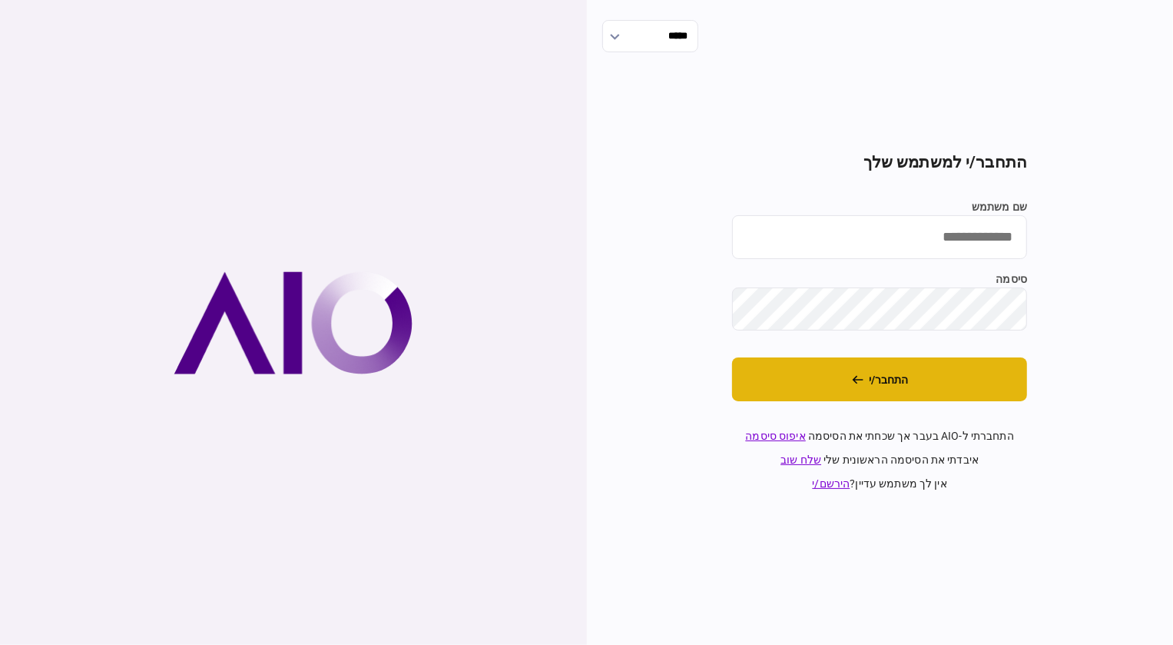
type input "********"
click at [937, 372] on button "התחבר/י" at bounding box center [879, 379] width 295 height 44
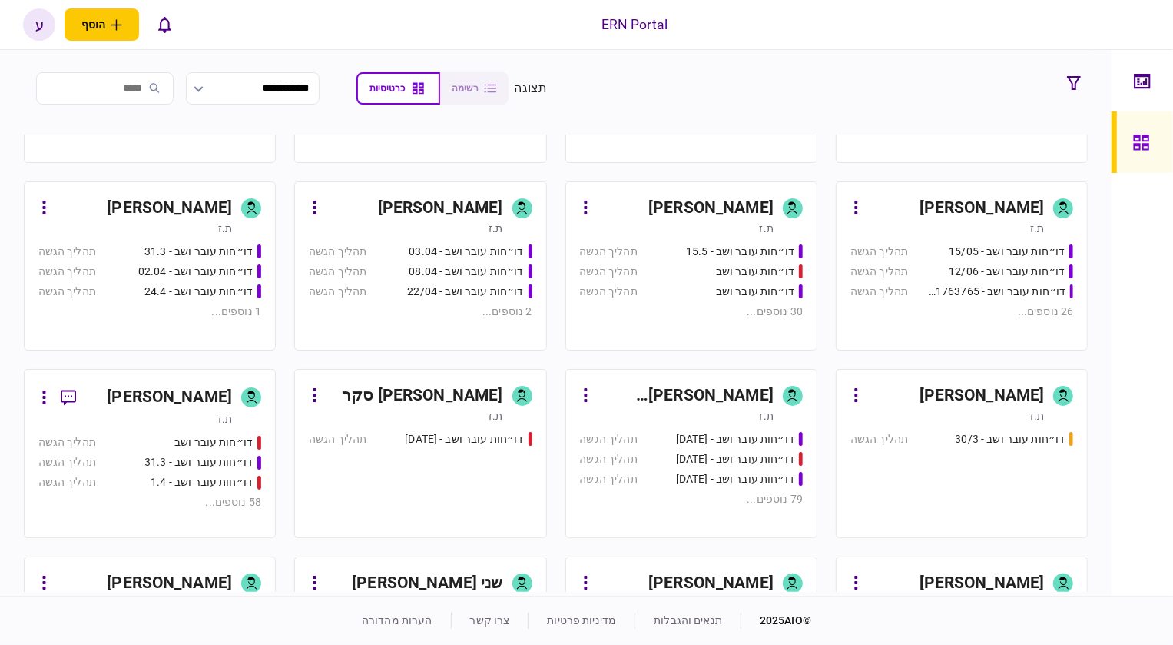
scroll to position [349, 0]
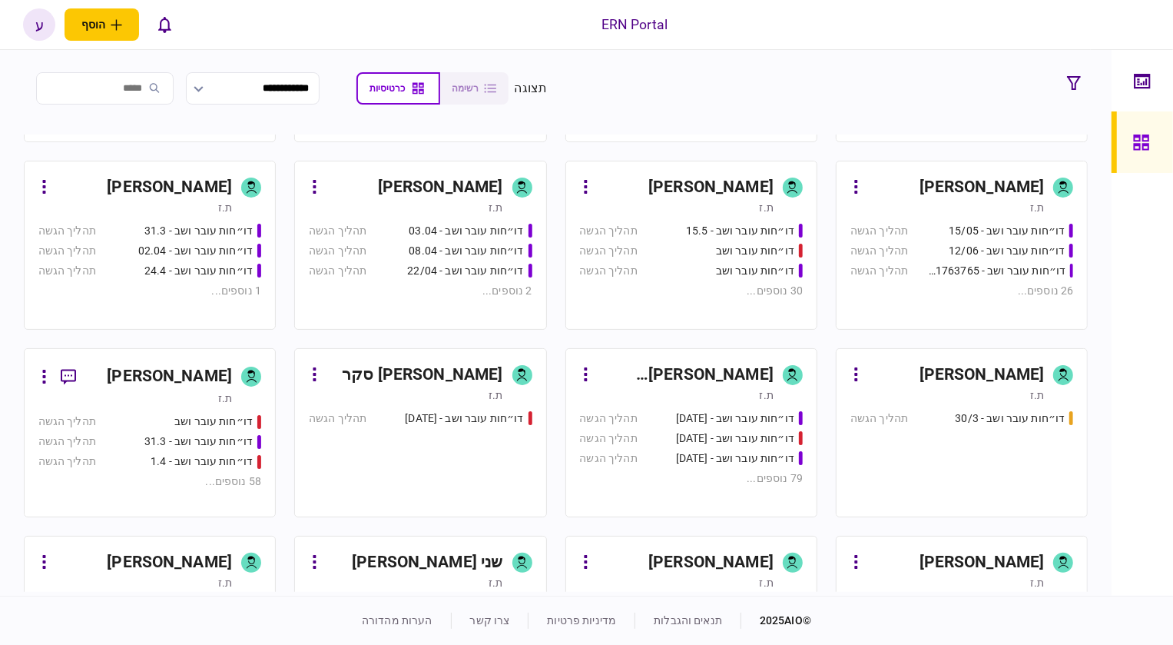
click at [238, 391] on div "עמית אליאס ת.ז" at bounding box center [149, 384] width 223 height 43
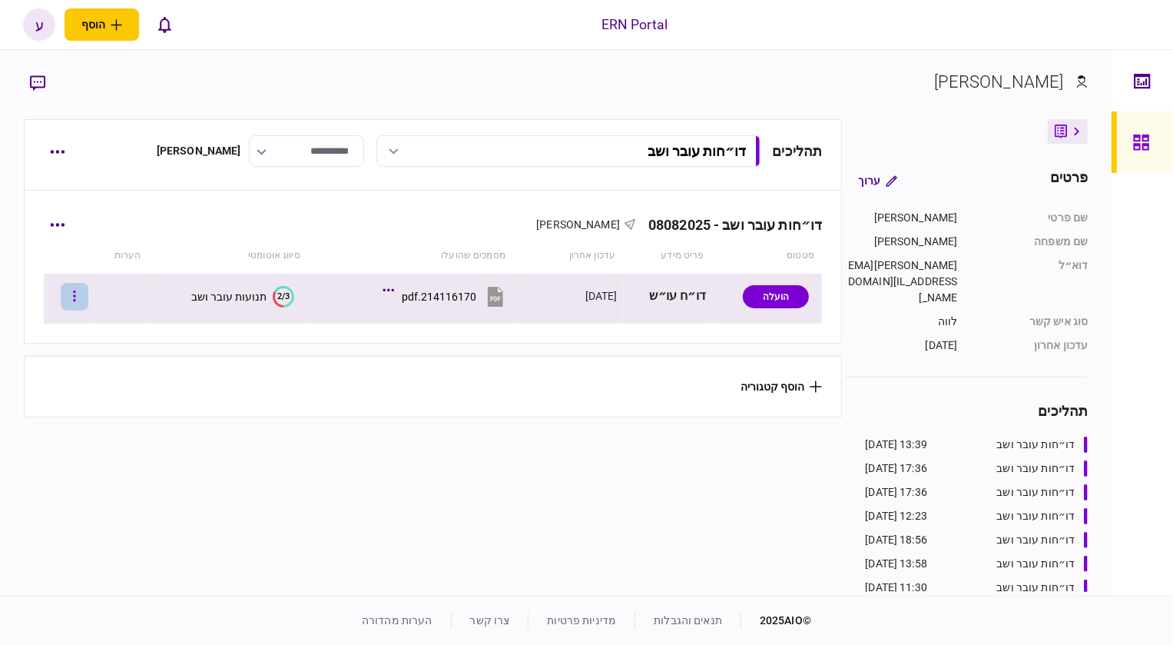
click at [81, 299] on button "button" at bounding box center [75, 297] width 28 height 28
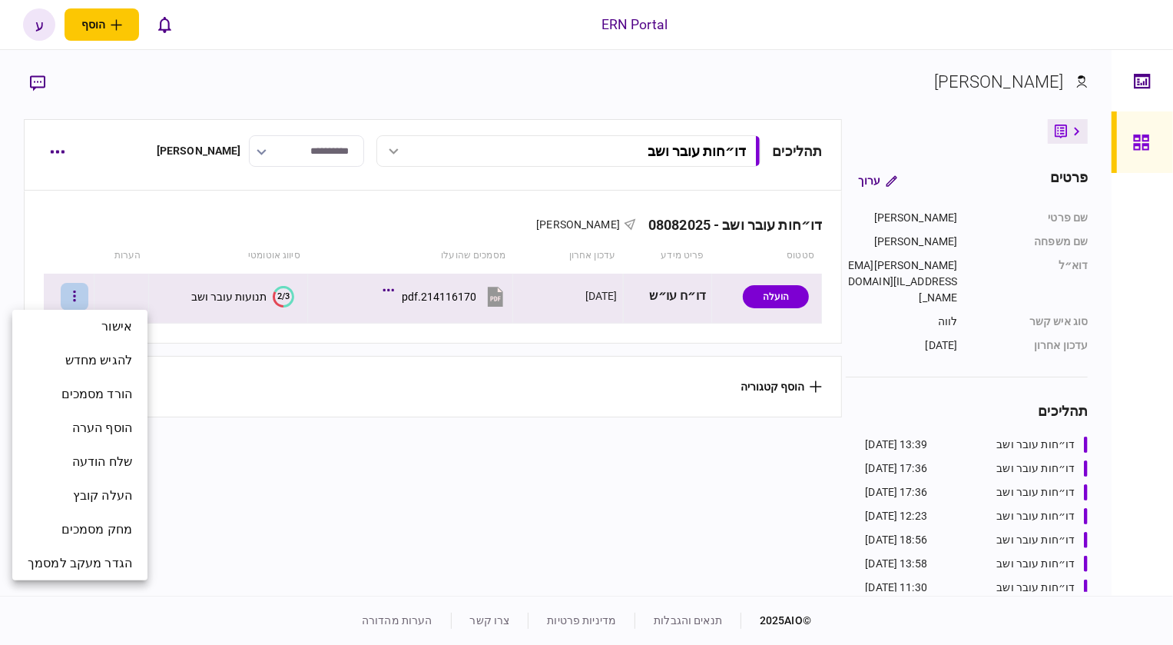
click at [58, 173] on div at bounding box center [586, 322] width 1173 height 645
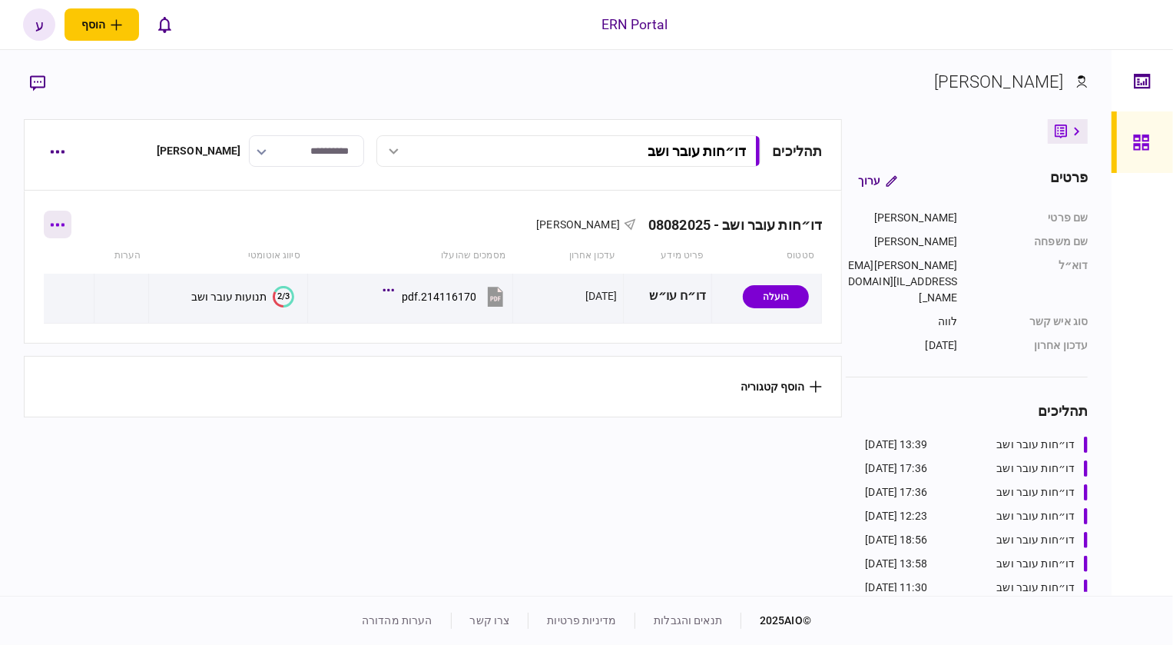
click at [71, 226] on button "button" at bounding box center [58, 225] width 28 height 28
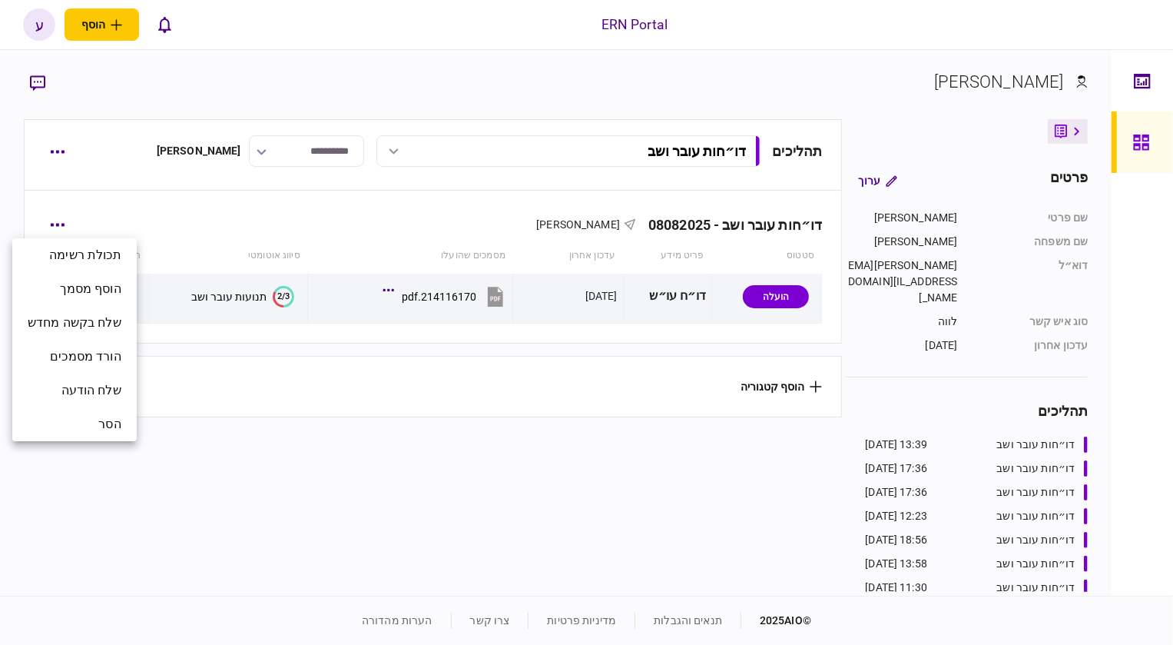
click at [65, 151] on div at bounding box center [586, 322] width 1173 height 645
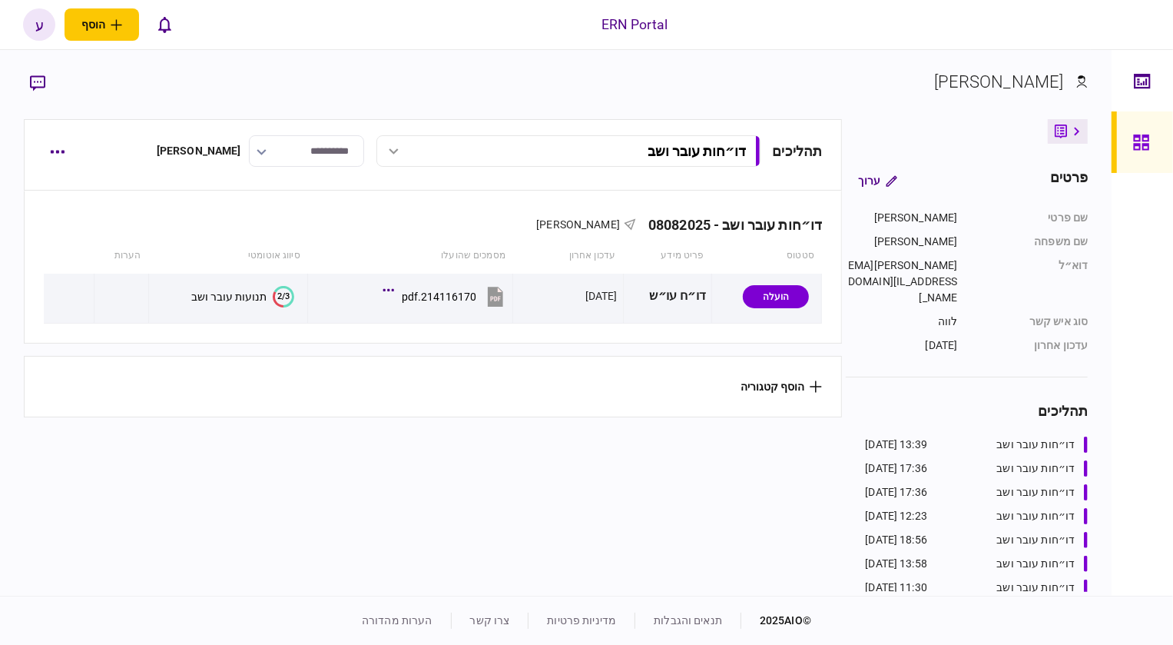
click at [59, 151] on icon "button" at bounding box center [57, 152] width 15 height 4
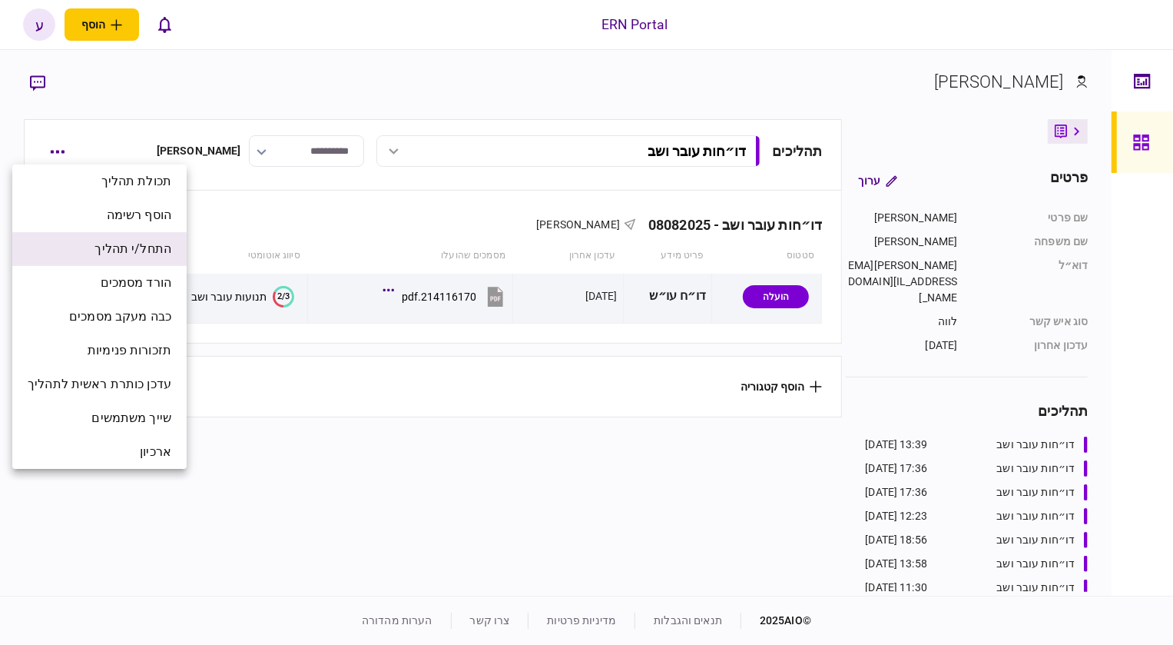
click at [162, 250] on span "התחל/י תהליך" at bounding box center [132, 249] width 77 height 18
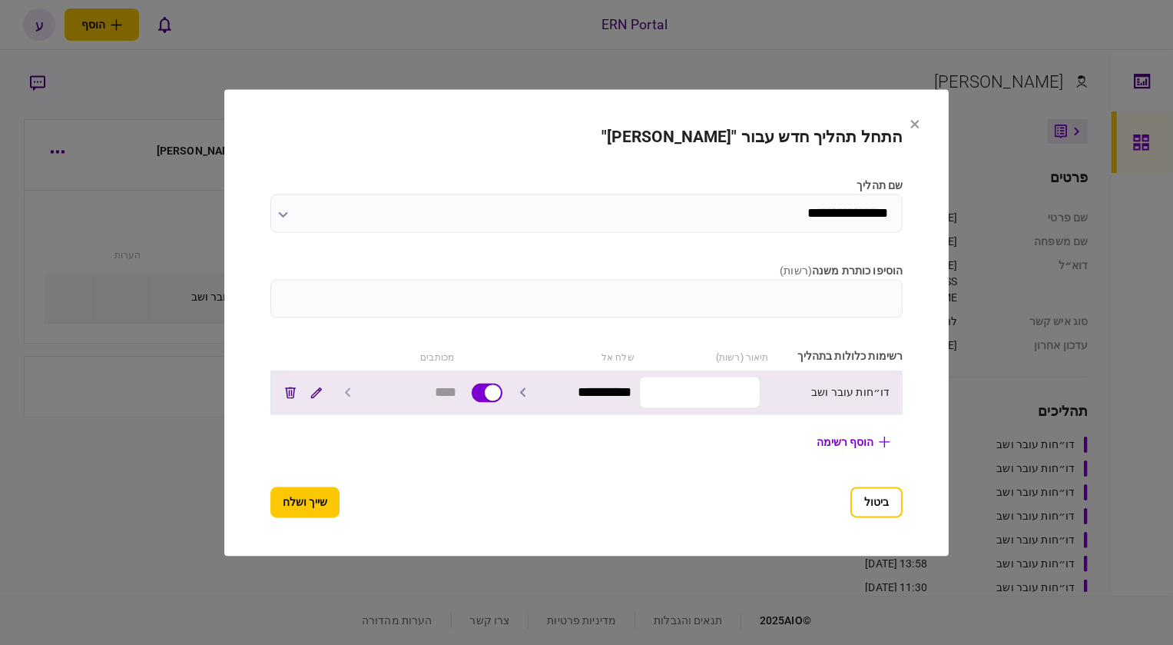
click at [737, 379] on input "text" at bounding box center [699, 392] width 121 height 32
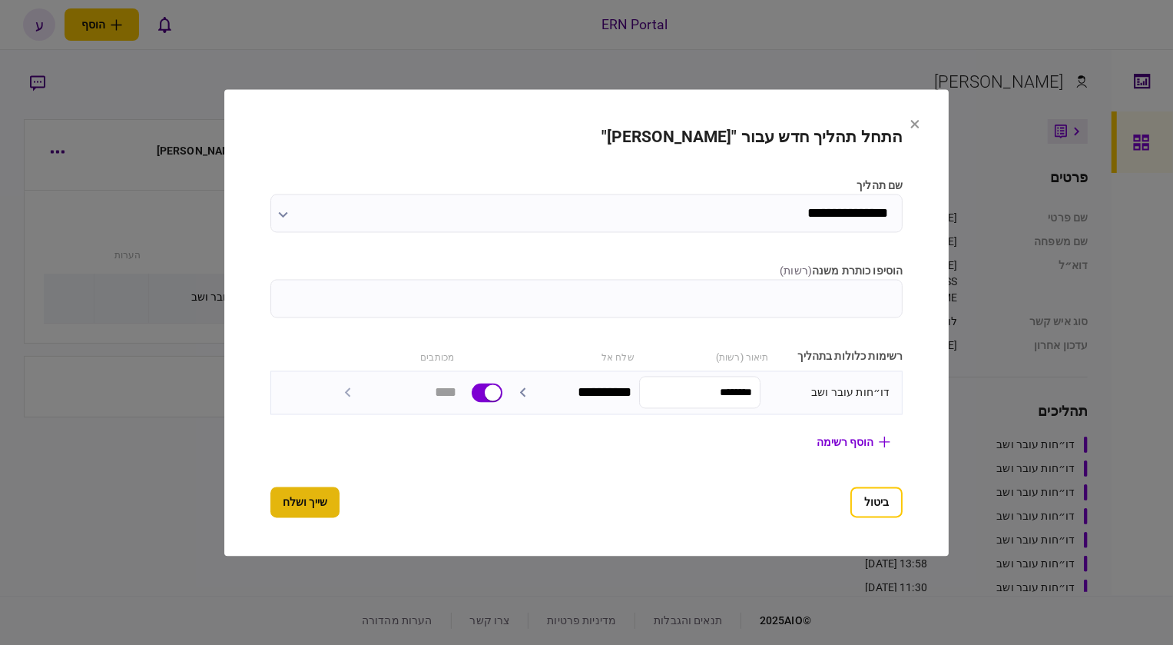
type input "********"
click at [289, 502] on button "שייך ושלח" at bounding box center [304, 501] width 69 height 31
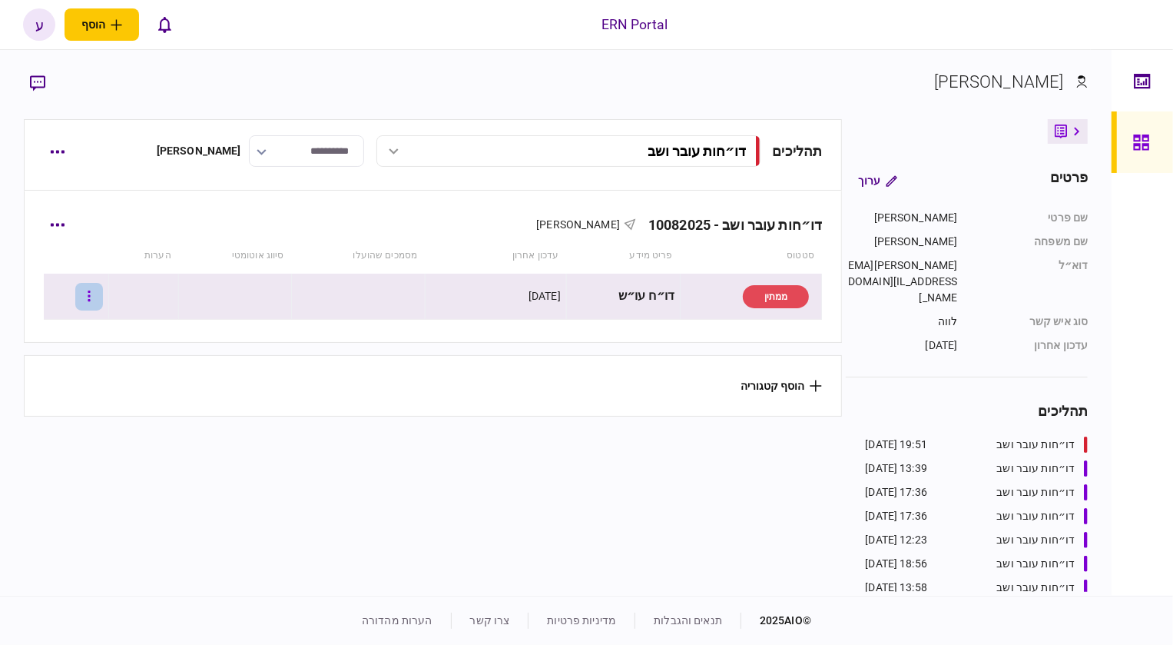
click at [96, 299] on button "button" at bounding box center [89, 297] width 28 height 28
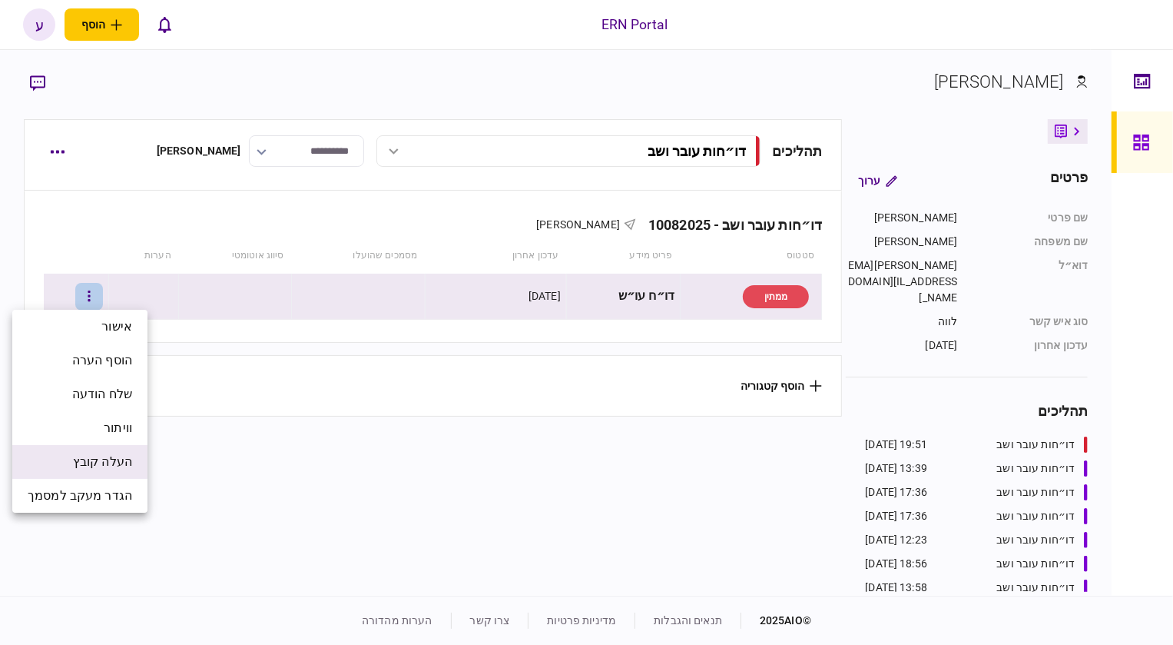
click at [84, 457] on span "העלה קובץ" at bounding box center [102, 462] width 59 height 18
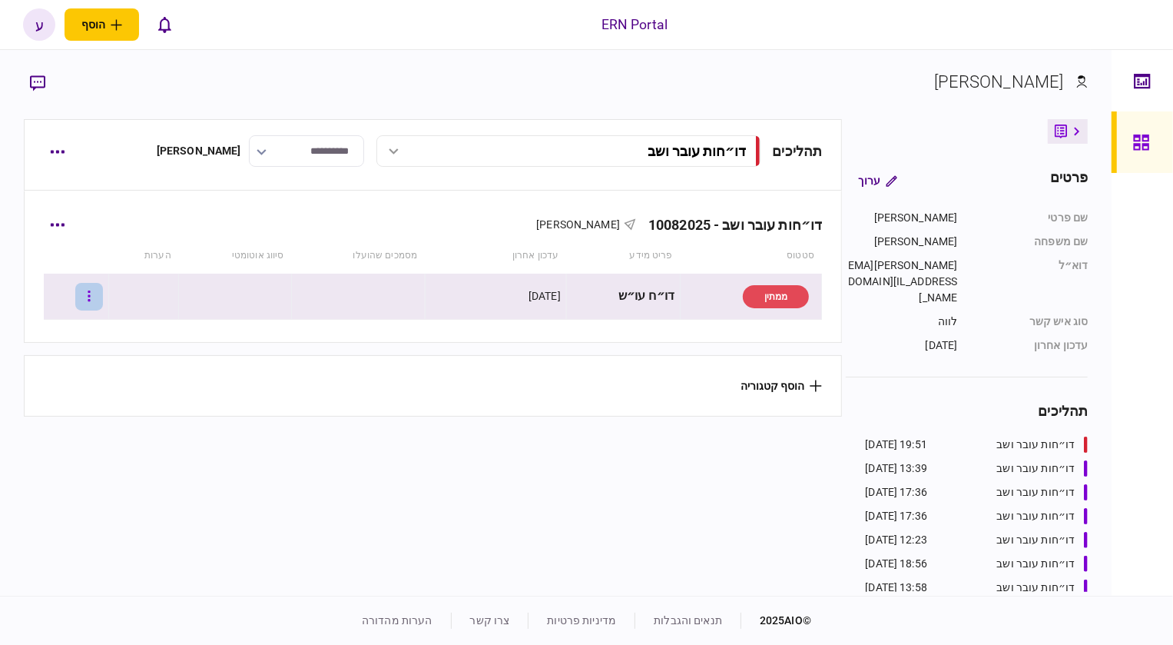
click at [103, 300] on button "button" at bounding box center [89, 297] width 28 height 28
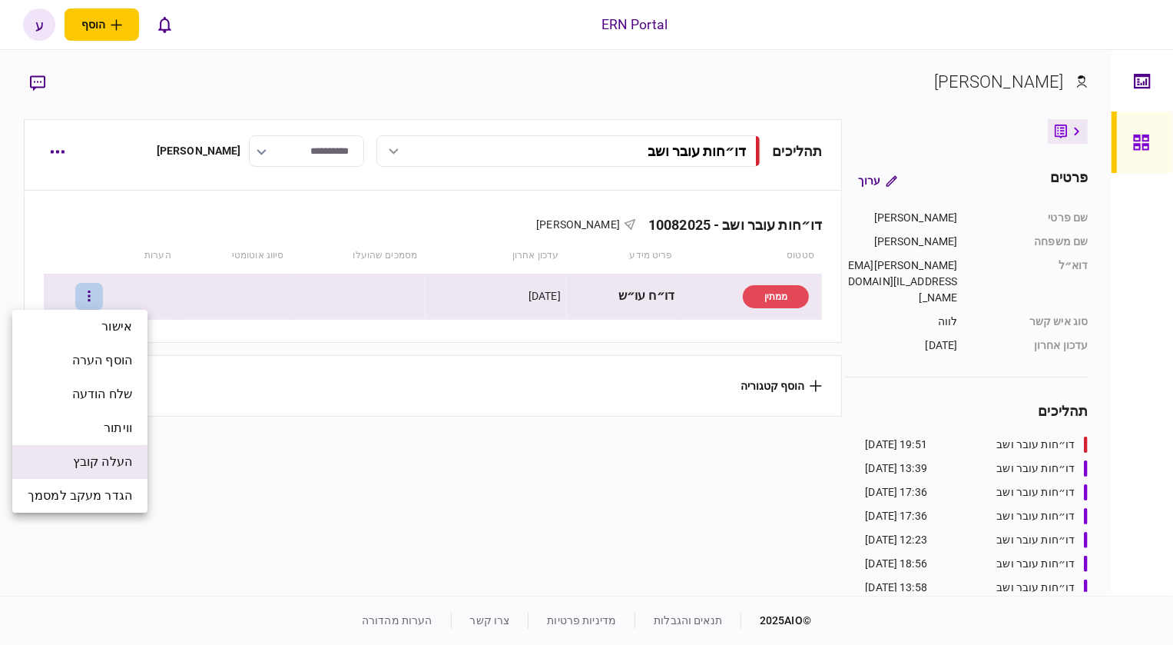
click at [118, 455] on span "העלה קובץ" at bounding box center [102, 462] width 59 height 18
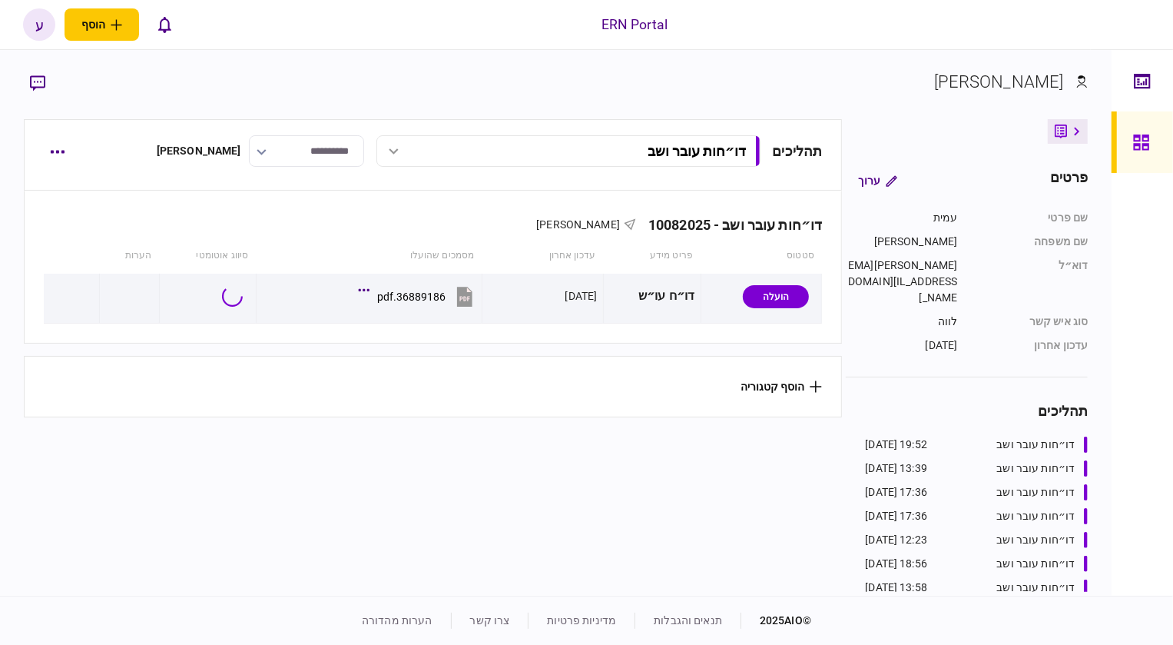
click at [254, 294] on td at bounding box center [207, 298] width 97 height 50
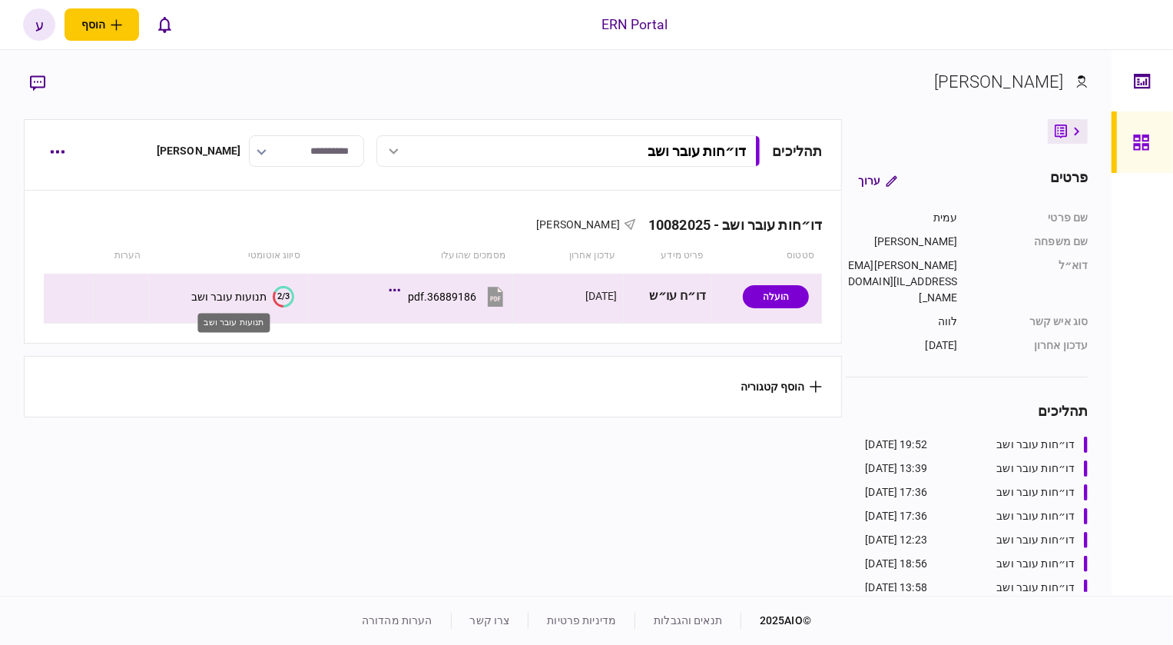
click at [254, 300] on div "תנועות עובר ושב" at bounding box center [228, 296] width 75 height 12
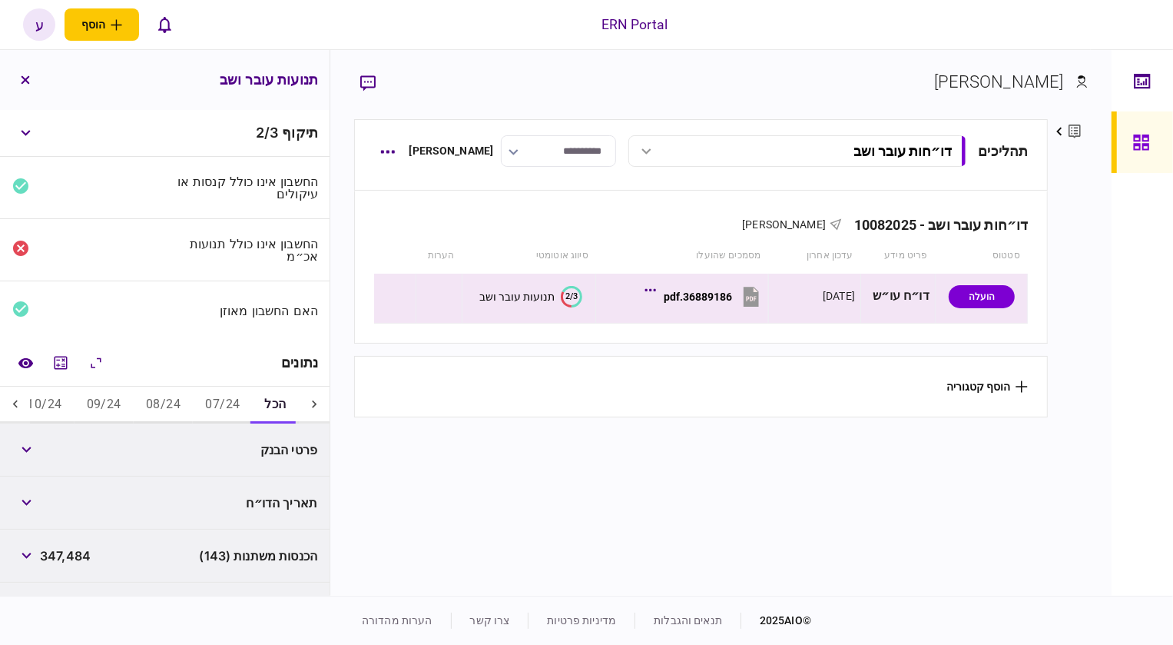
click at [108, 402] on button "09/24" at bounding box center [104, 404] width 59 height 37
click at [11, 403] on icon at bounding box center [15, 403] width 15 height 15
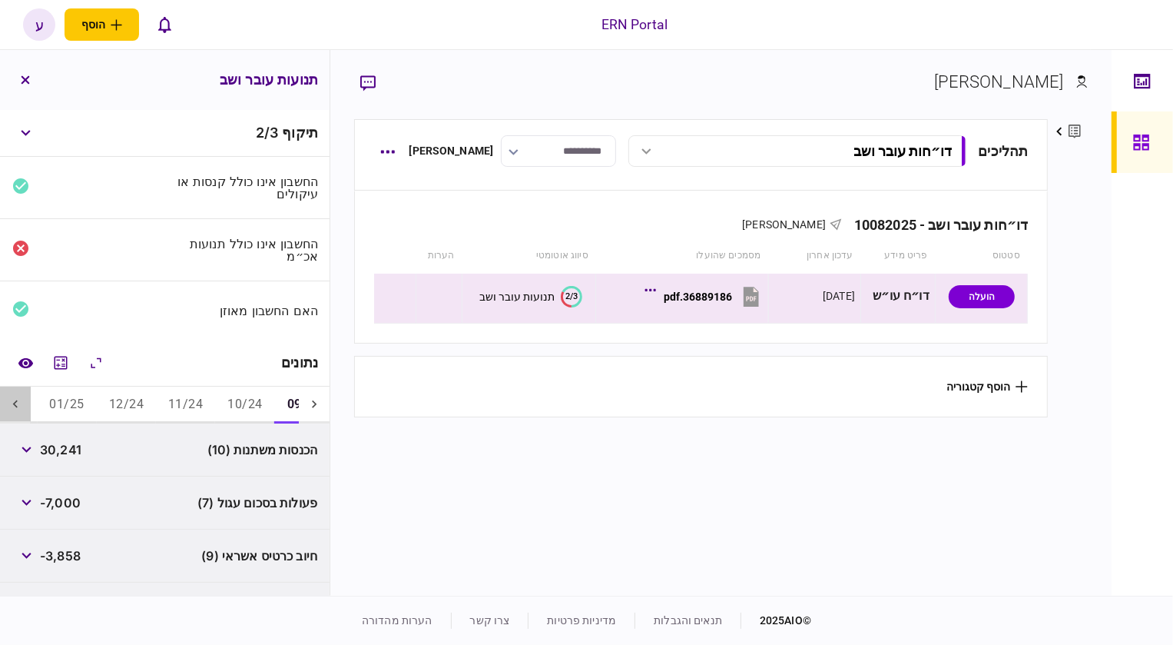
click at [11, 403] on icon at bounding box center [15, 403] width 15 height 15
click at [546, 286] on button "2/3 תנועות עובר ושב" at bounding box center [530, 297] width 103 height 22
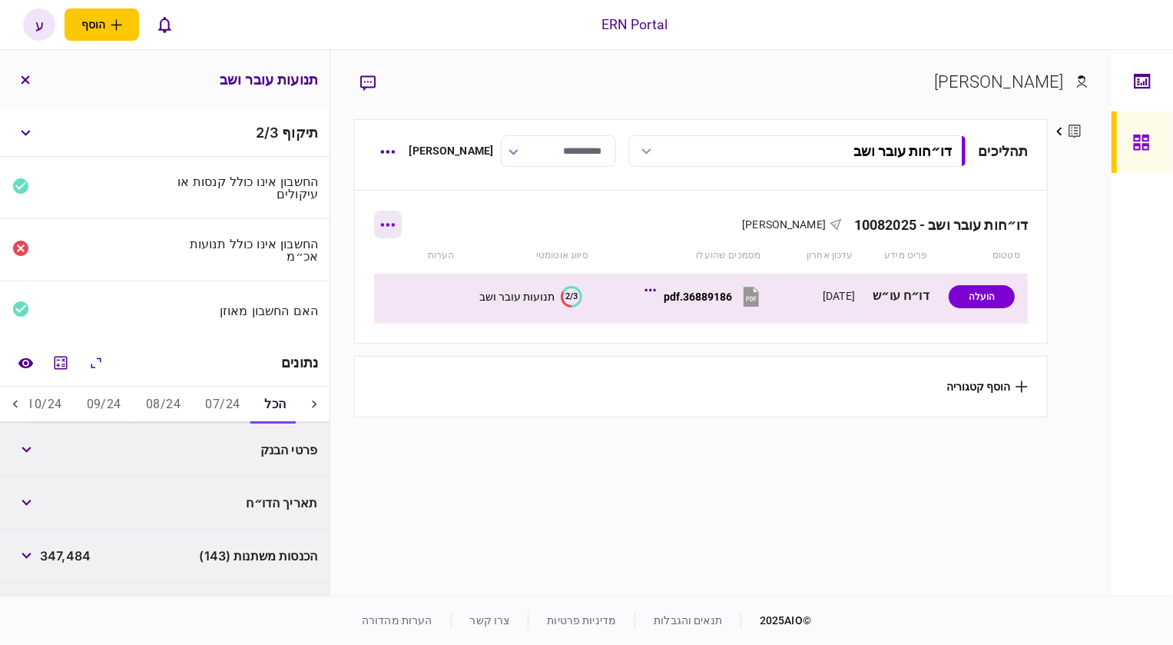
click at [394, 230] on button "button" at bounding box center [388, 225] width 28 height 28
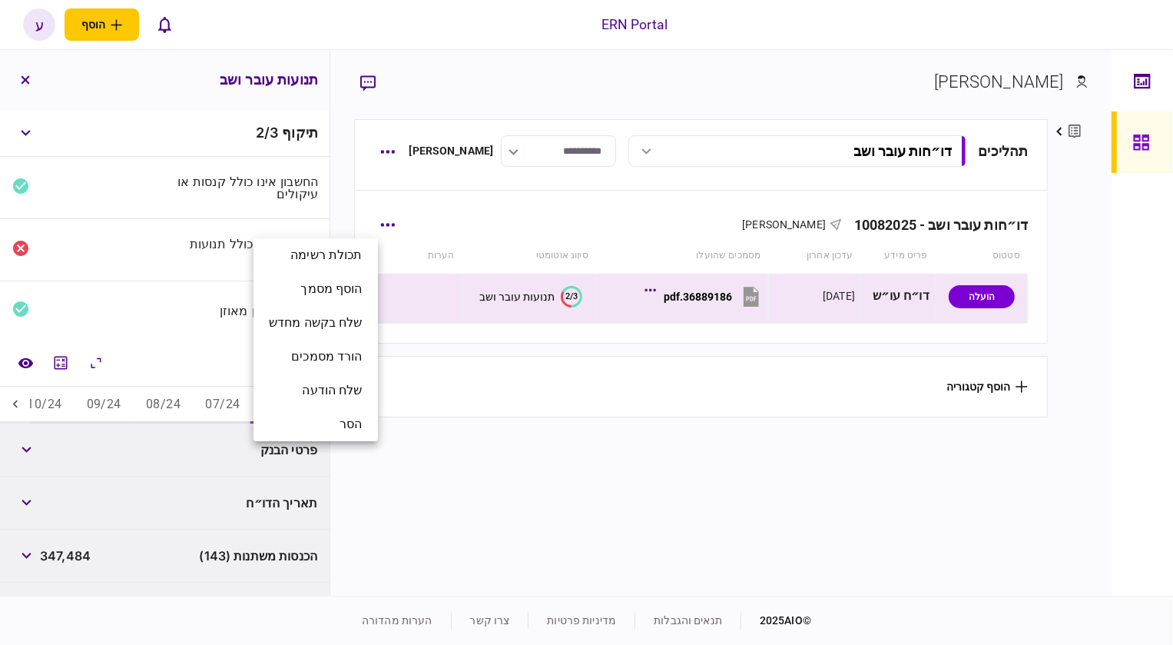
drag, startPoint x: 460, startPoint y: 215, endPoint x: 422, endPoint y: 229, distance: 40.8
click at [461, 215] on div at bounding box center [586, 322] width 1173 height 645
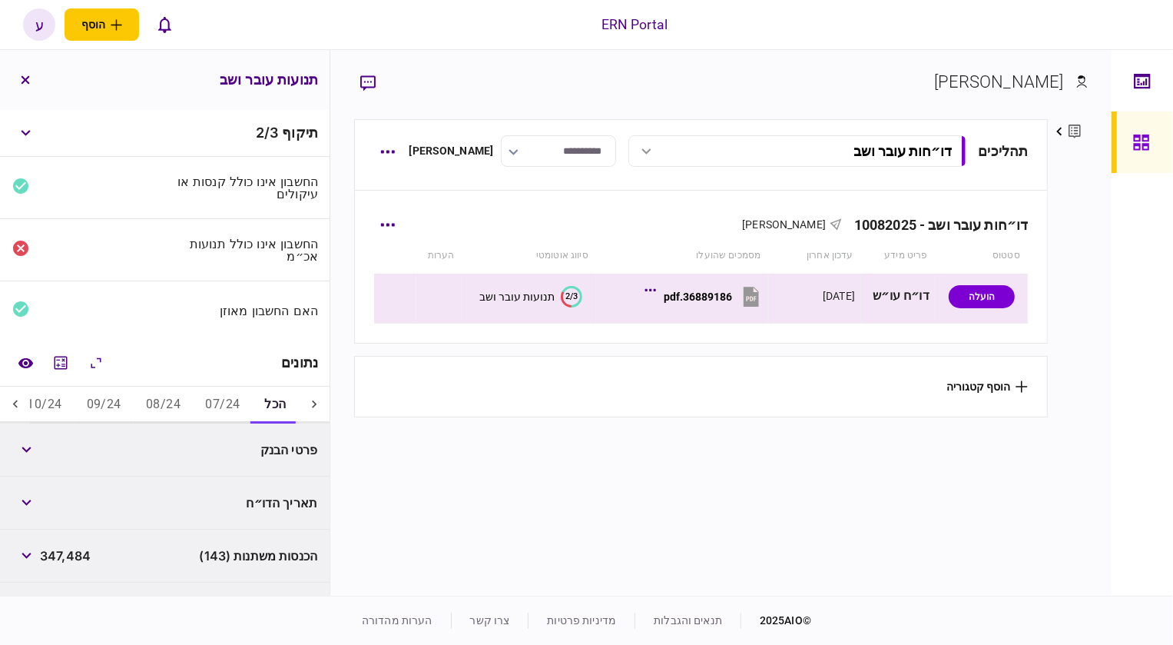
click at [391, 273] on td at bounding box center [395, 298] width 42 height 50
click at [398, 294] on icon "button" at bounding box center [396, 296] width 3 height 15
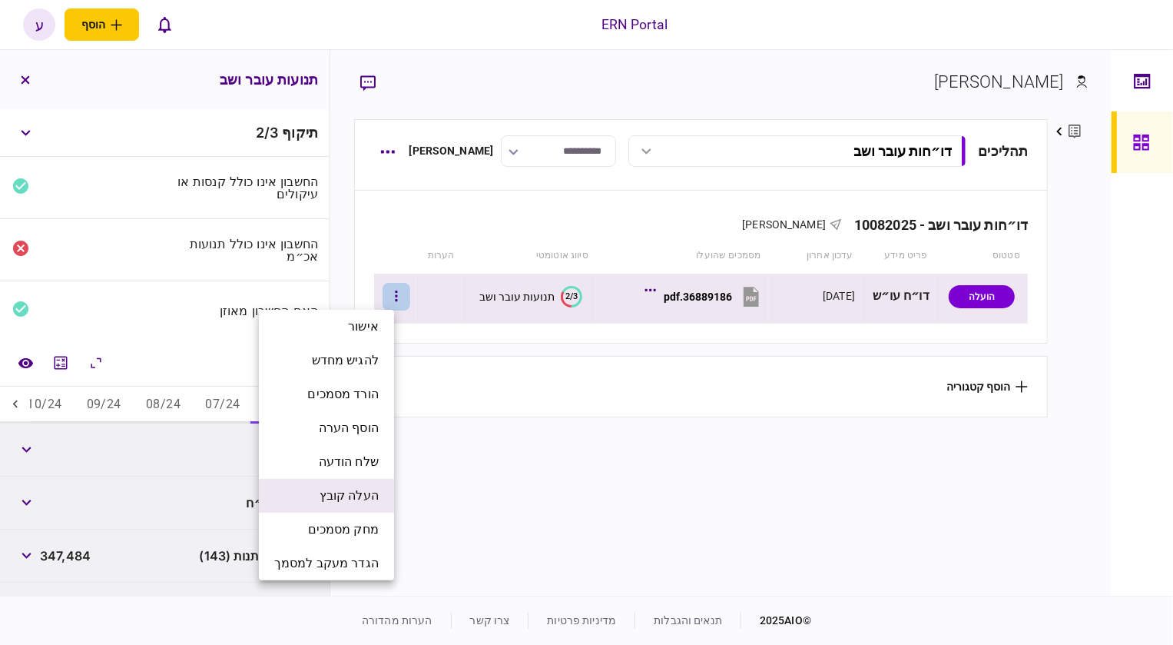
click at [351, 496] on span "העלה קובץ" at bounding box center [349, 495] width 59 height 18
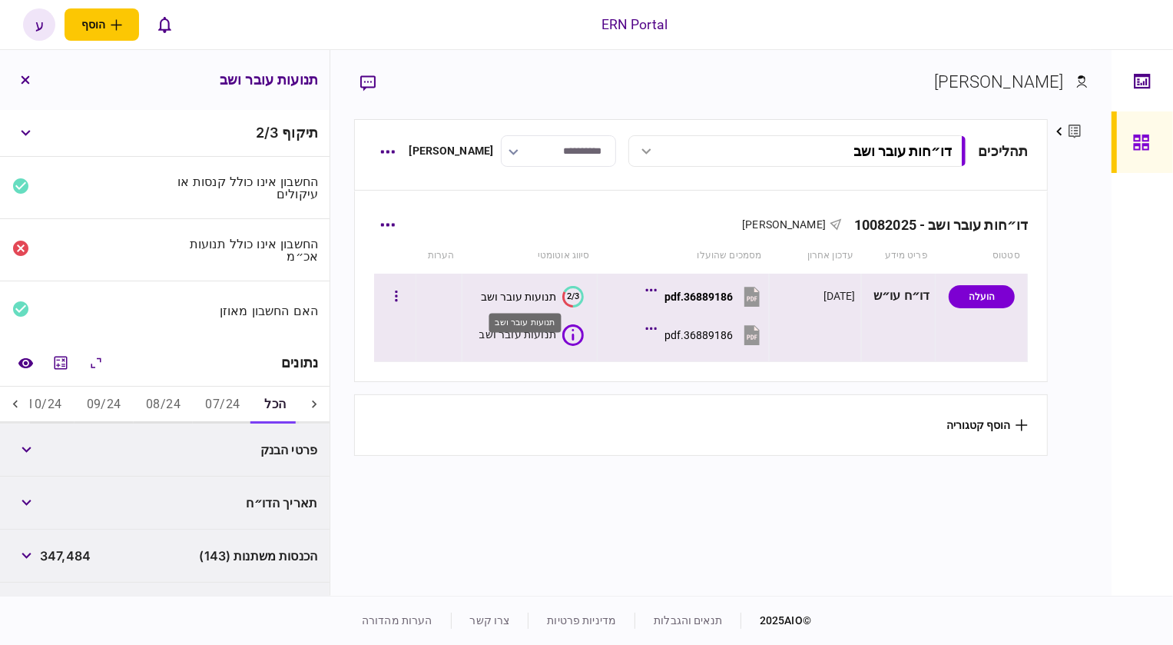
click at [546, 293] on div "תנועות עובר ושב" at bounding box center [518, 296] width 75 height 12
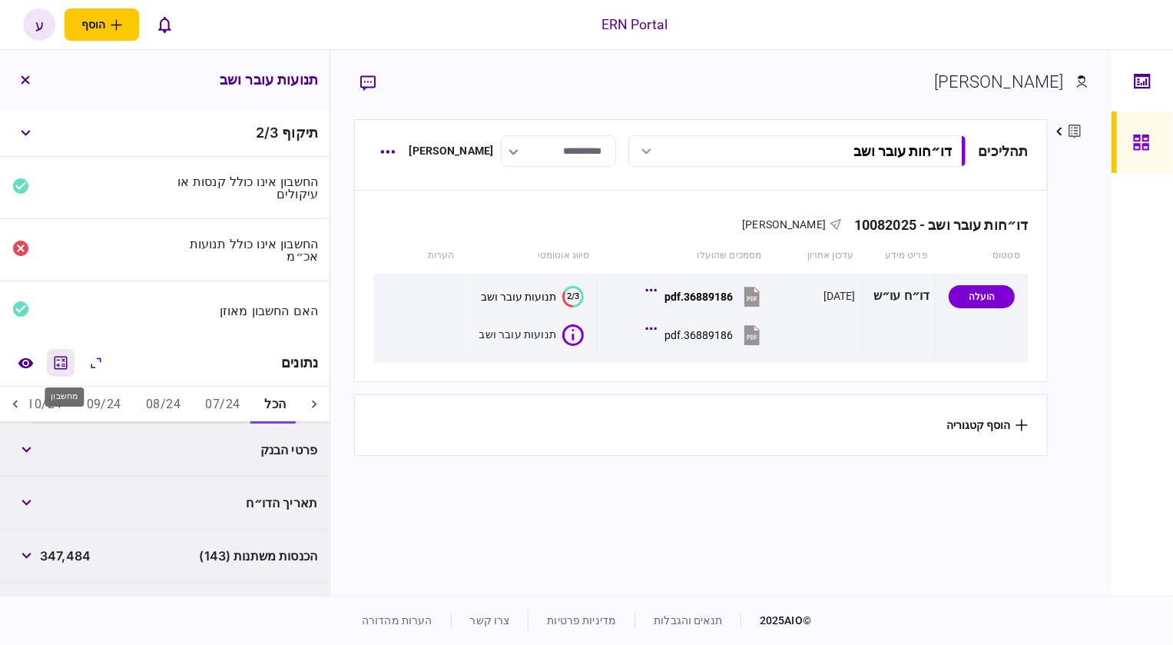
click at [67, 362] on icon "מחשבון" at bounding box center [60, 362] width 18 height 18
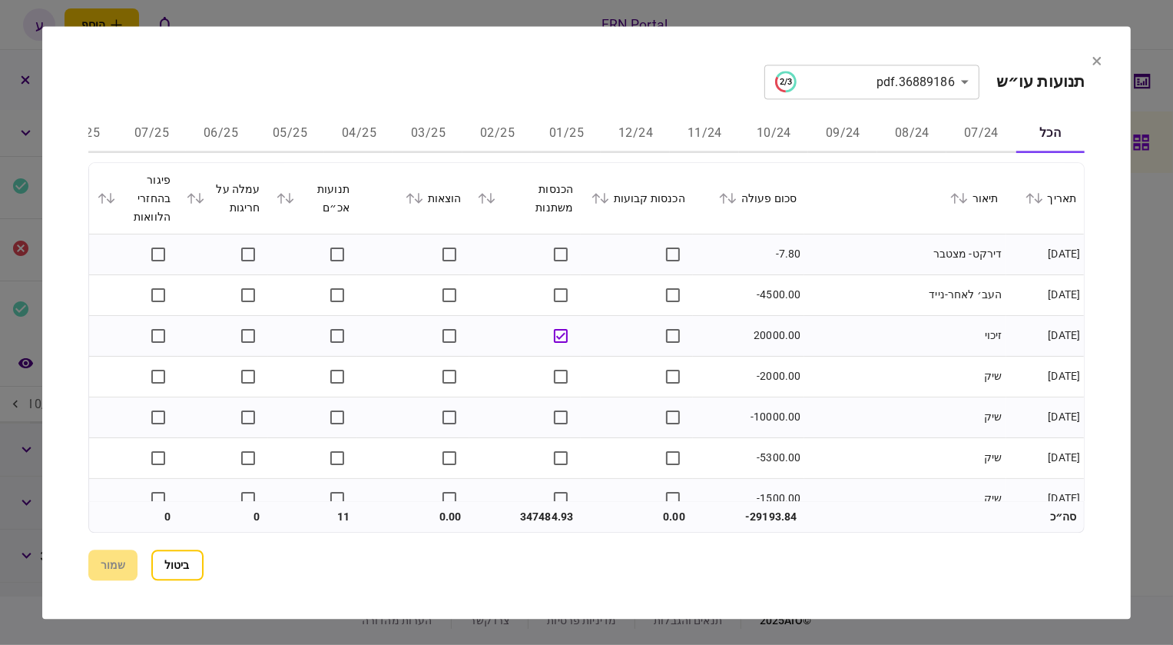
click at [176, 558] on button "ביטול" at bounding box center [177, 564] width 52 height 31
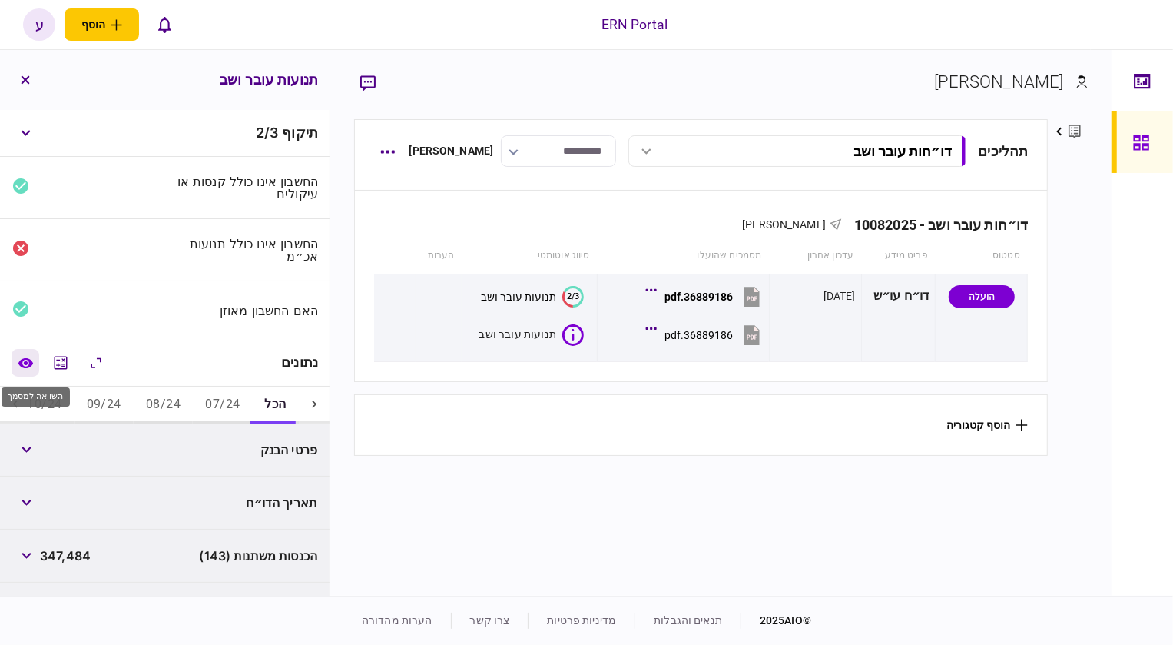
click at [31, 360] on icon "השוואה למסמך" at bounding box center [26, 363] width 16 height 12
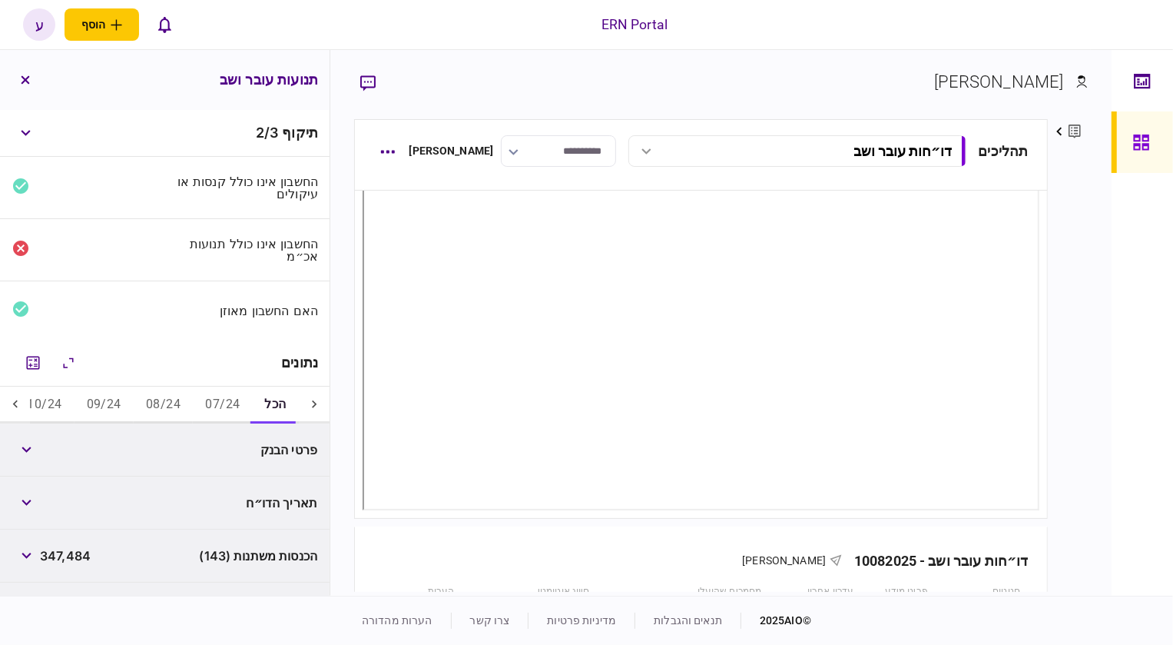
scroll to position [139, 0]
click at [555, 153] on input "**********" at bounding box center [558, 150] width 115 height 31
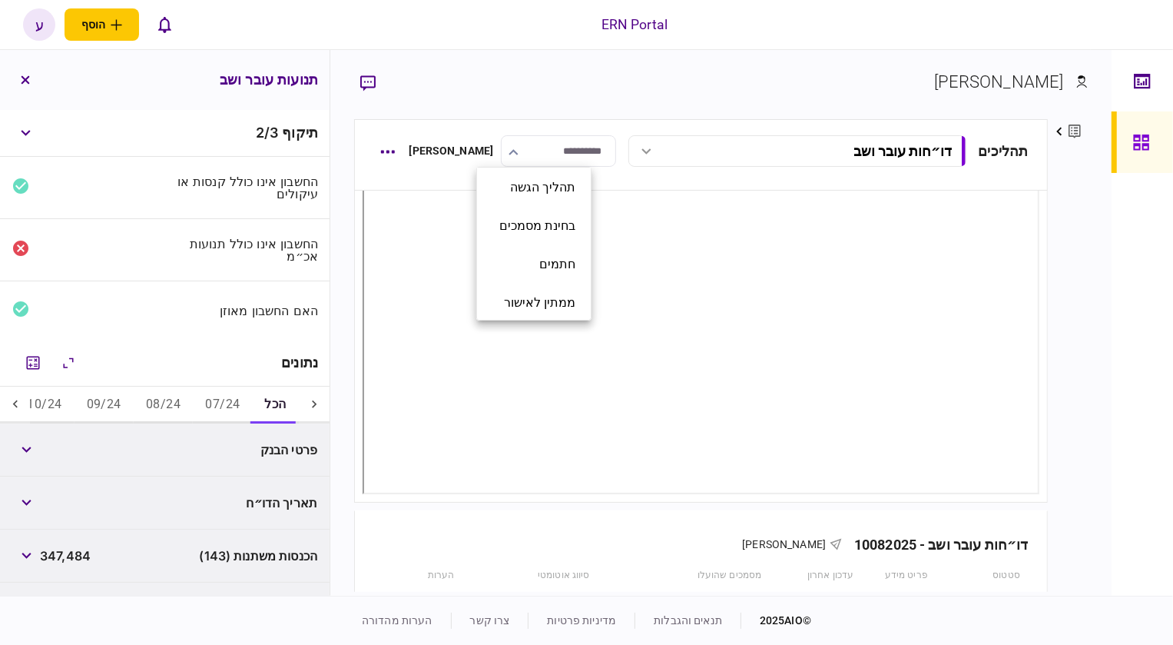
drag, startPoint x: 543, startPoint y: 113, endPoint x: 502, endPoint y: 123, distance: 41.9
click at [542, 112] on div at bounding box center [586, 322] width 1173 height 645
click at [748, 158] on div "דו״חות עובר ושב" at bounding box center [810, 151] width 286 height 16
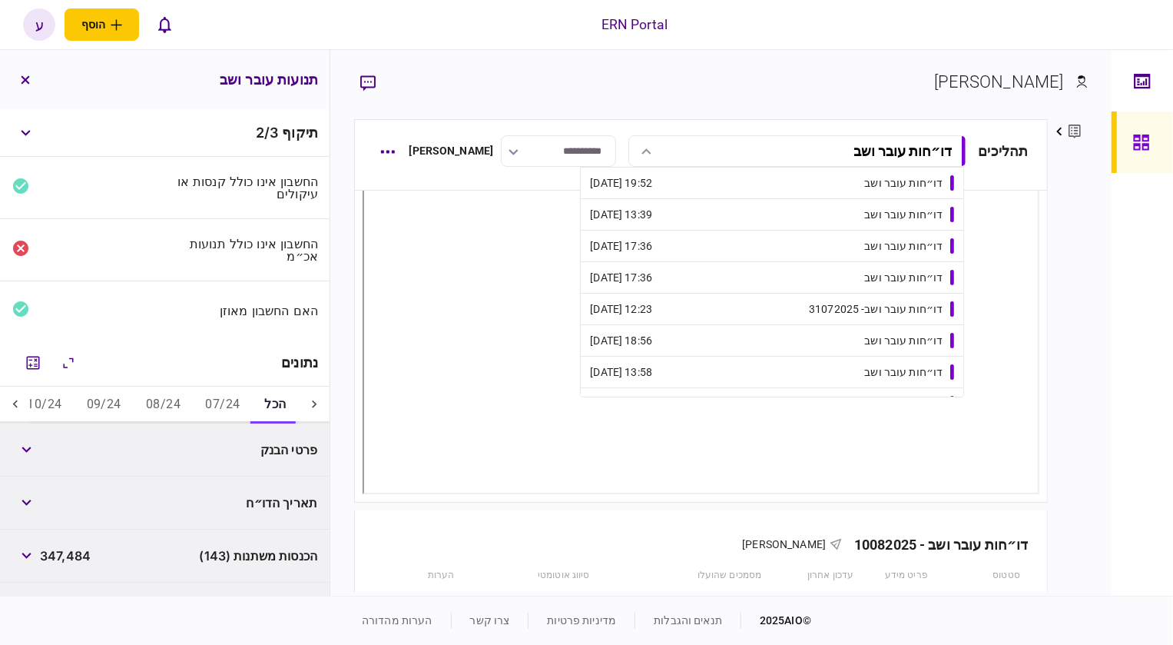
click at [719, 71] on section "[PERSON_NAME]" at bounding box center [721, 94] width 734 height 50
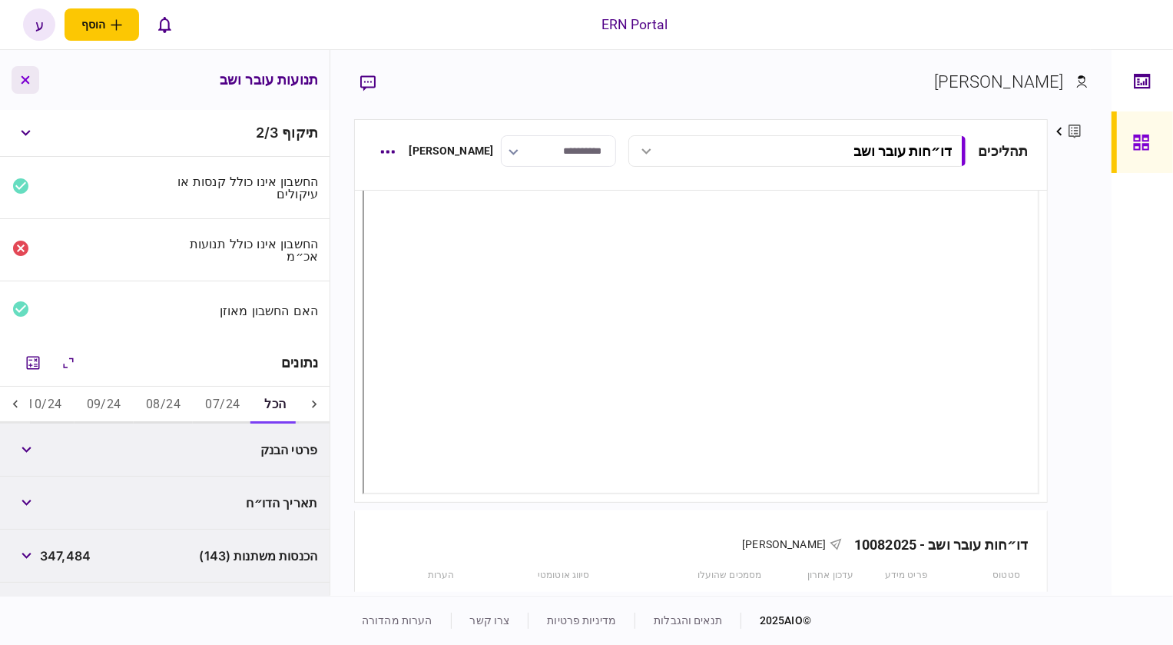
drag, startPoint x: 24, startPoint y: 91, endPoint x: 45, endPoint y: 97, distance: 21.6
click at [25, 90] on button "button" at bounding box center [26, 80] width 28 height 28
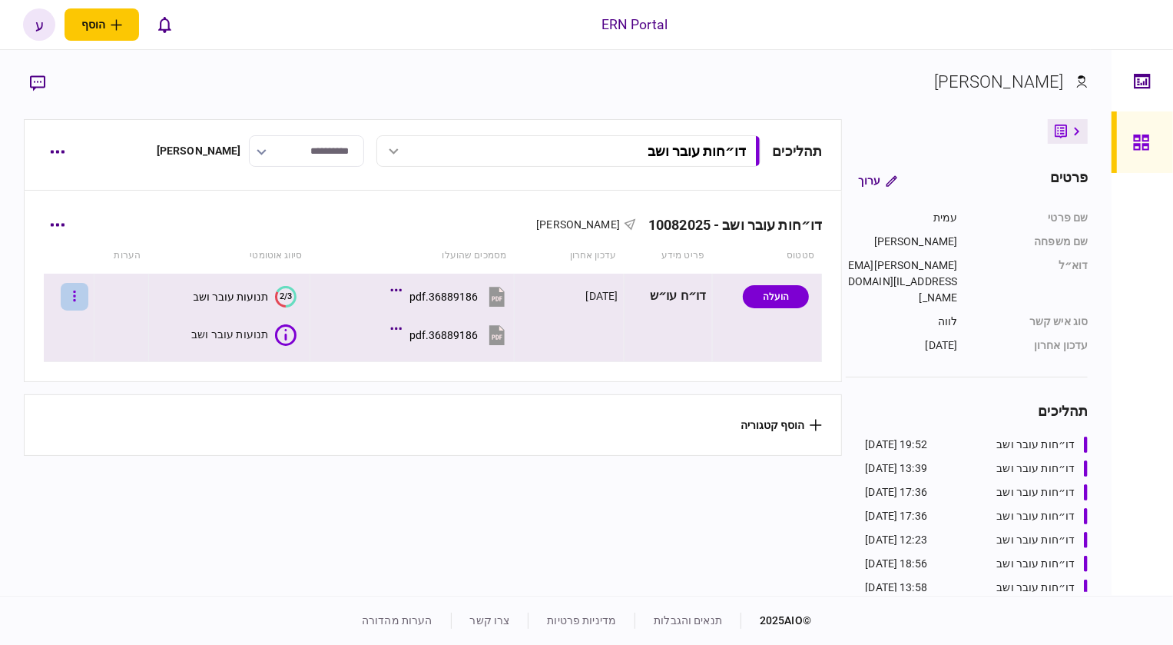
click at [88, 291] on button "button" at bounding box center [75, 297] width 28 height 28
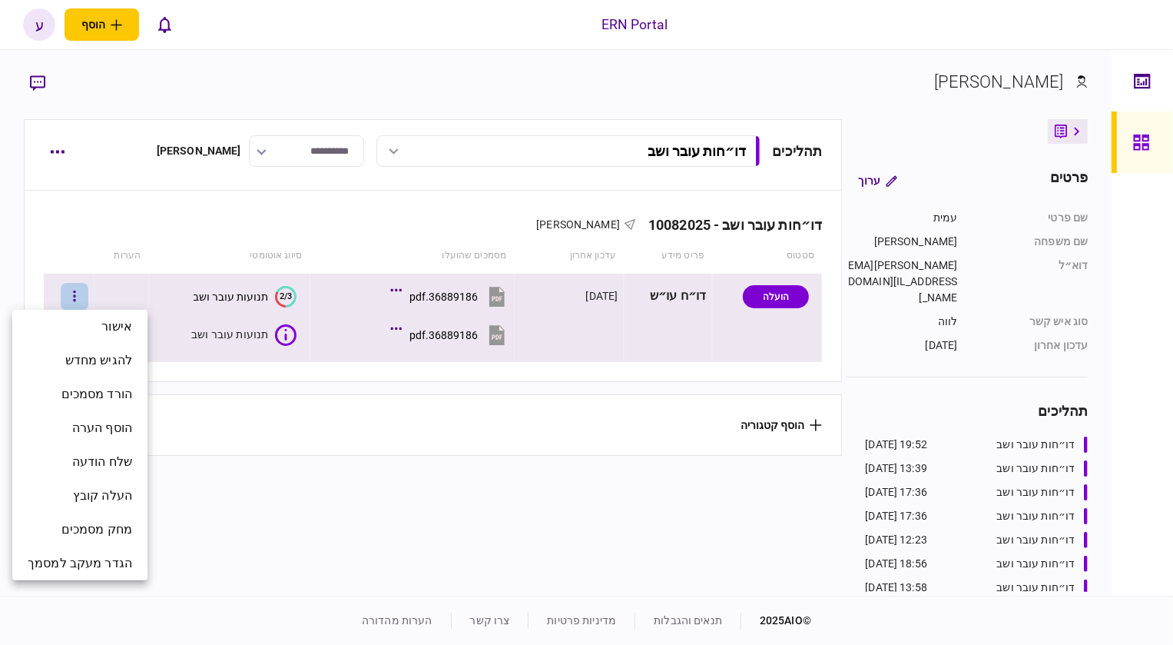
drag, startPoint x: 207, startPoint y: 293, endPoint x: 248, endPoint y: 293, distance: 40.7
click at [213, 293] on div at bounding box center [586, 322] width 1173 height 645
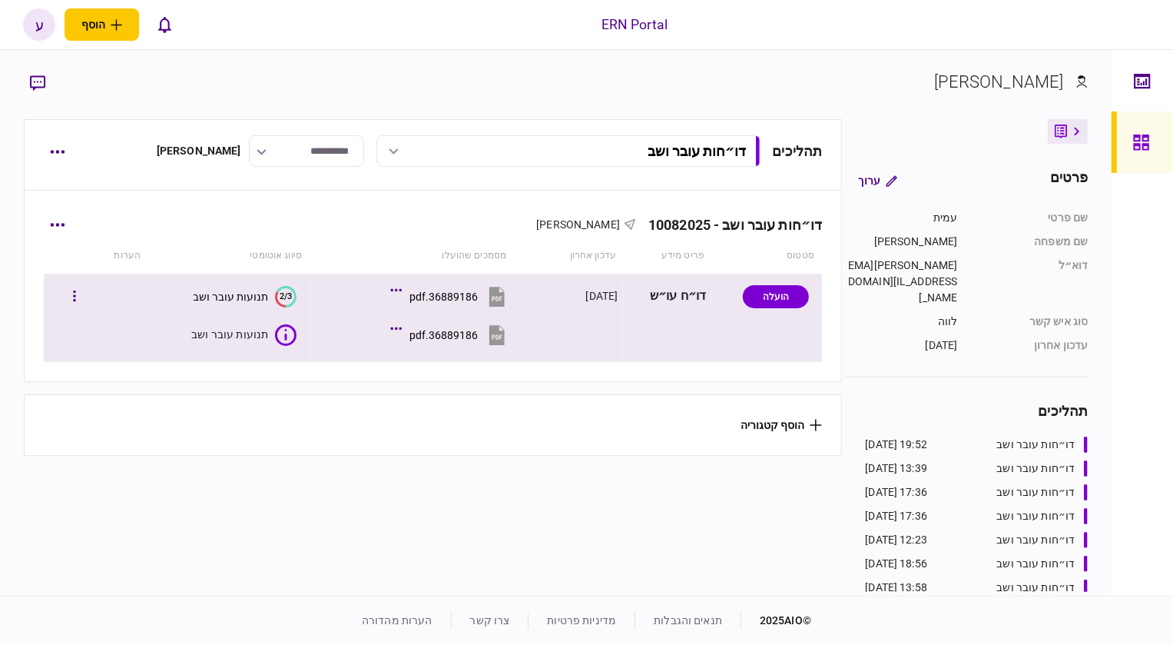
click at [280, 295] on text "2/3" at bounding box center [286, 296] width 12 height 10
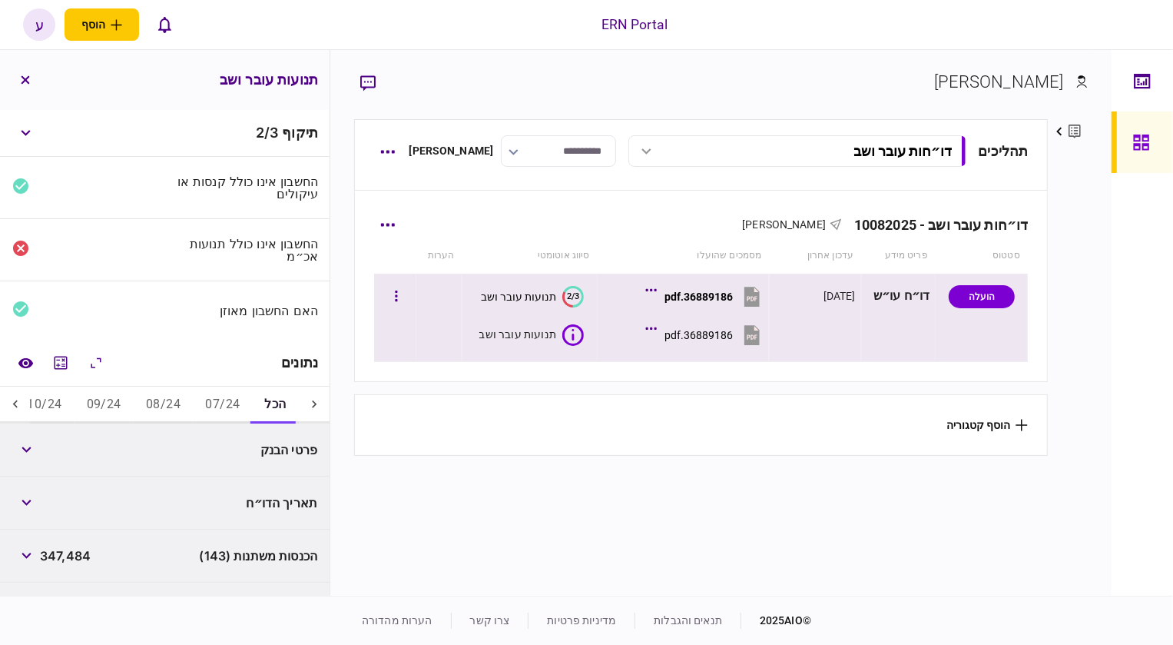
click at [655, 292] on button "36889186.pdf" at bounding box center [706, 296] width 114 height 35
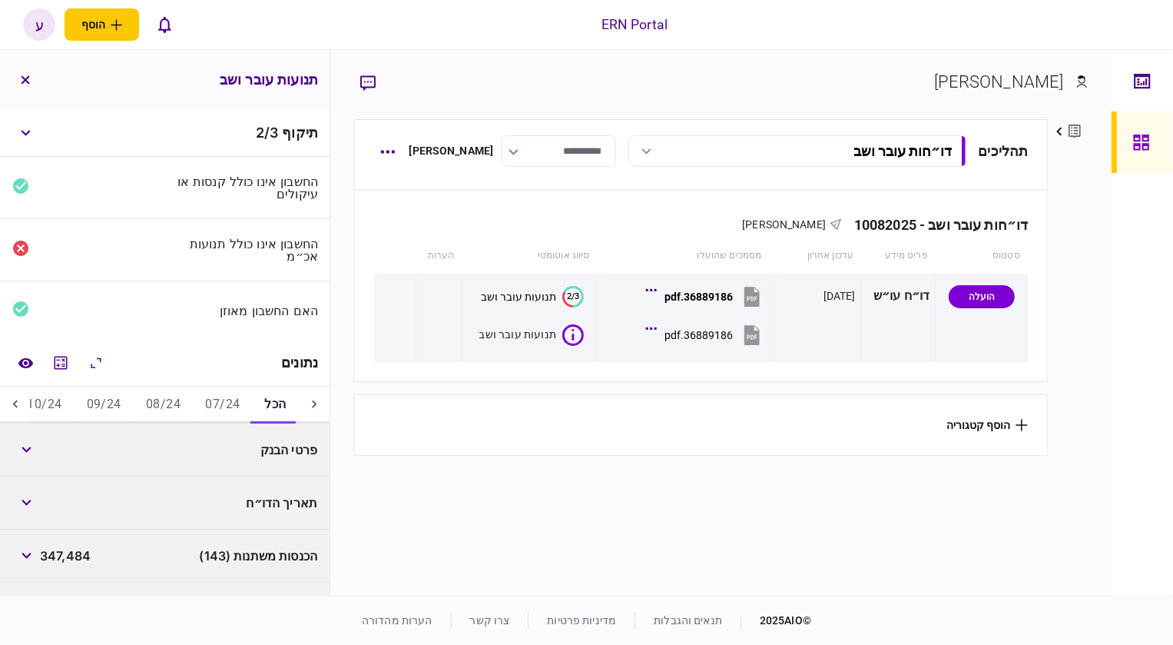
click at [11, 399] on icon at bounding box center [15, 403] width 15 height 15
click at [13, 399] on icon at bounding box center [15, 403] width 15 height 15
click at [68, 398] on button "05/25" at bounding box center [74, 404] width 59 height 37
click at [22, 454] on button "button" at bounding box center [26, 450] width 28 height 28
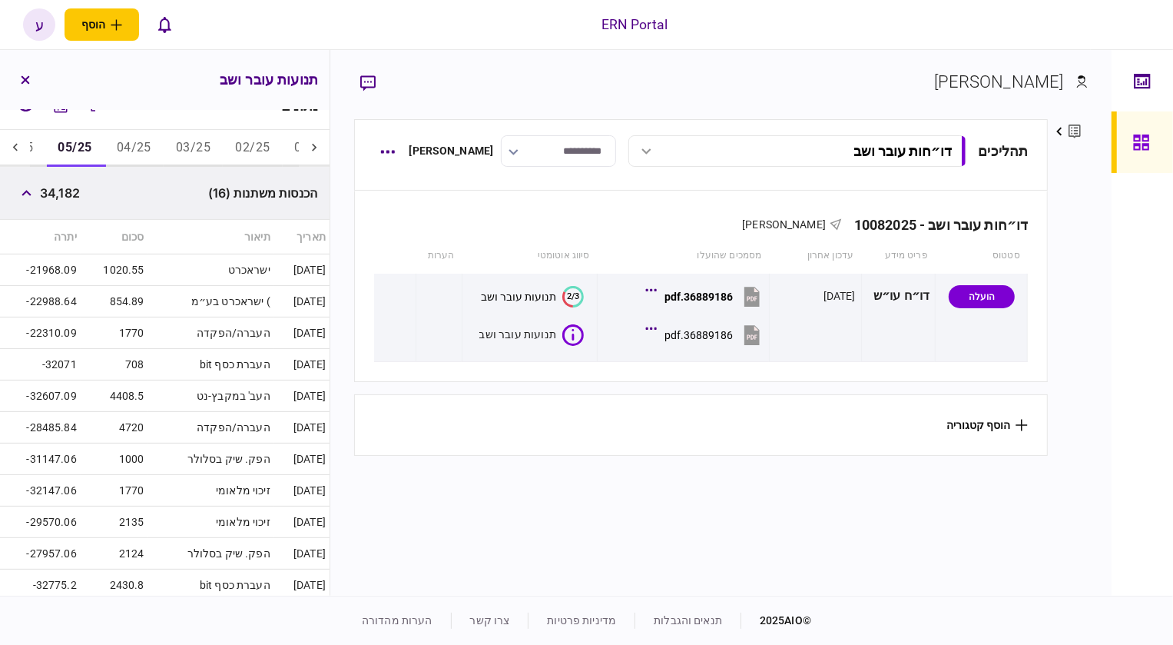
scroll to position [279, 0]
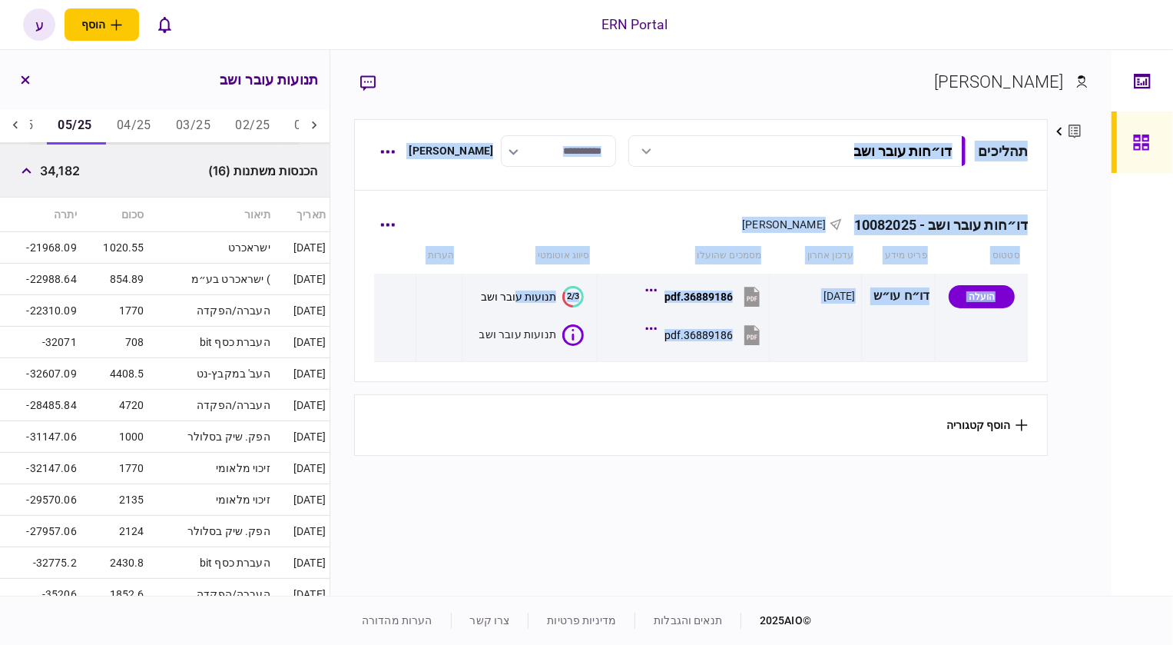
drag, startPoint x: 460, startPoint y: 95, endPoint x: 532, endPoint y: 258, distance: 178.2
click at [524, 286] on div "[PERSON_NAME] פרטים ערוך שם פרטי [PERSON_NAME] שם משפחה [PERSON_NAME] דוא״ל [PE…" at bounding box center [720, 322] width 781 height 545
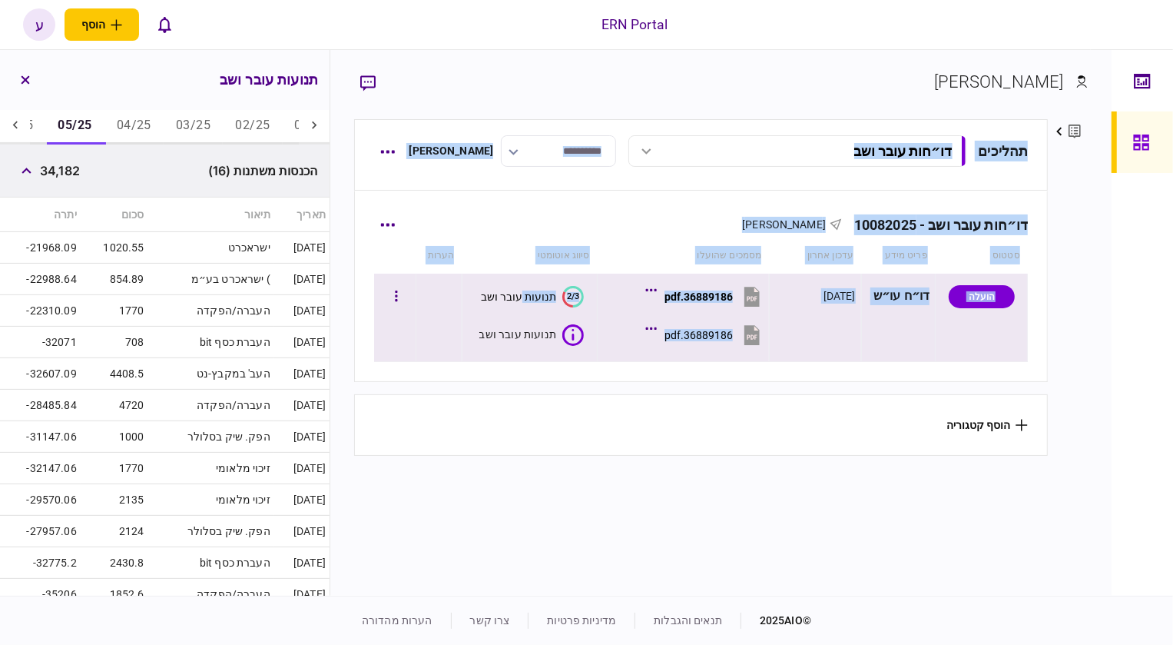
drag, startPoint x: 702, startPoint y: 263, endPoint x: 704, endPoint y: 285, distance: 22.3
click at [701, 264] on th "מסמכים שהועלו" at bounding box center [684, 255] width 172 height 35
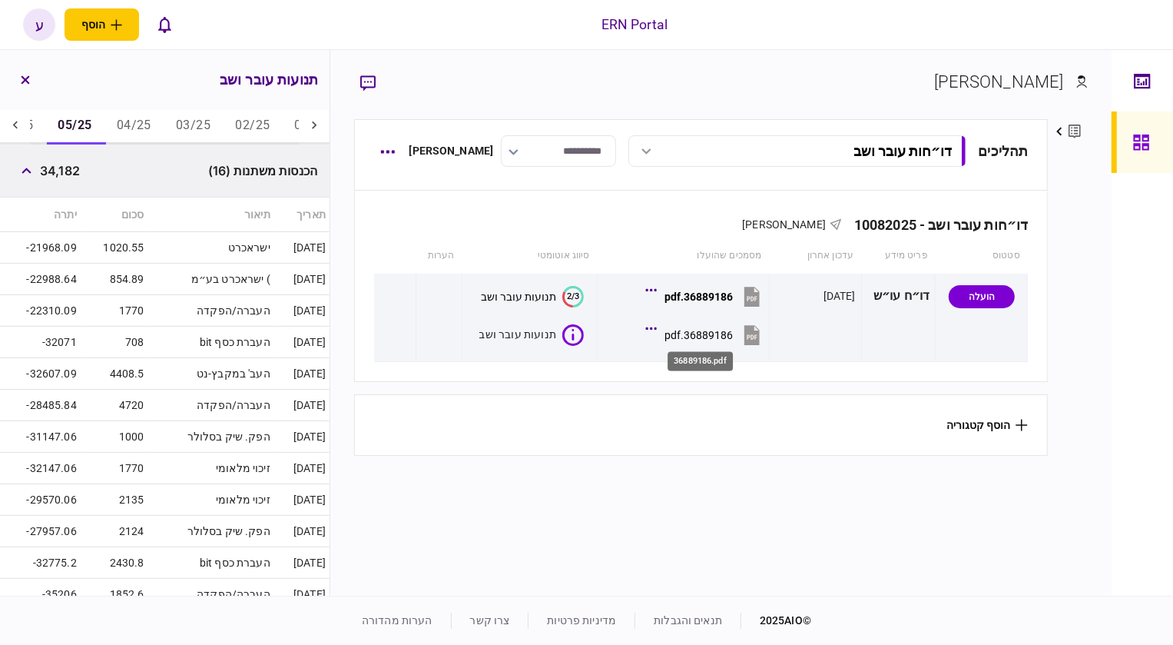
click at [703, 352] on div "36889186.pdf" at bounding box center [700, 361] width 65 height 19
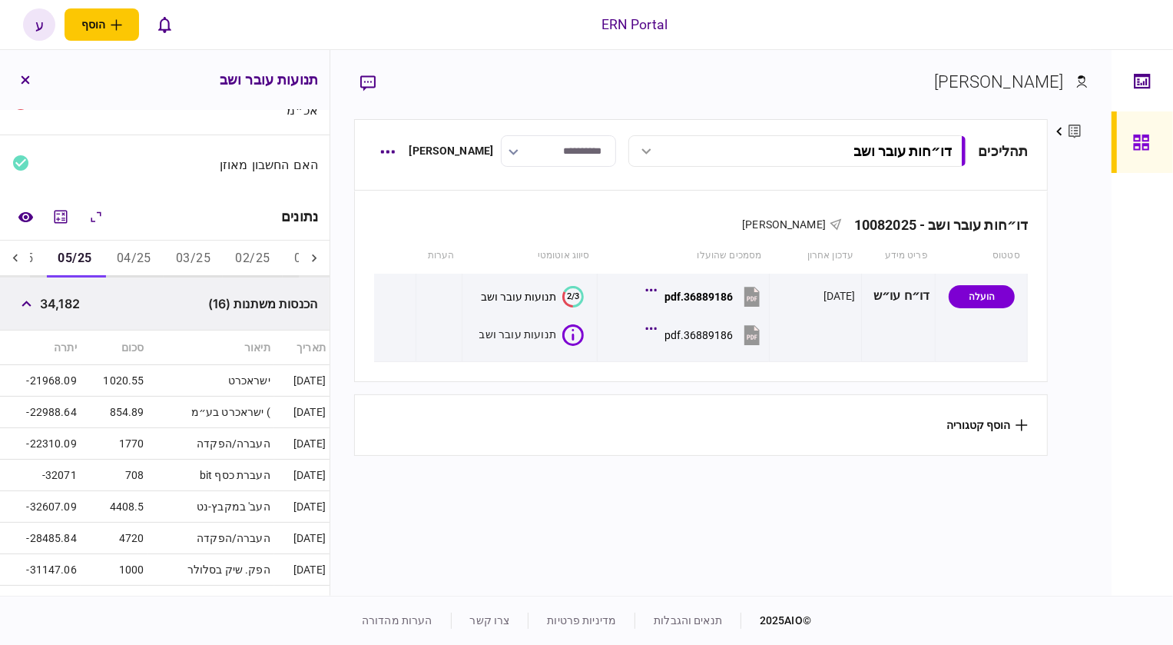
scroll to position [141, 0]
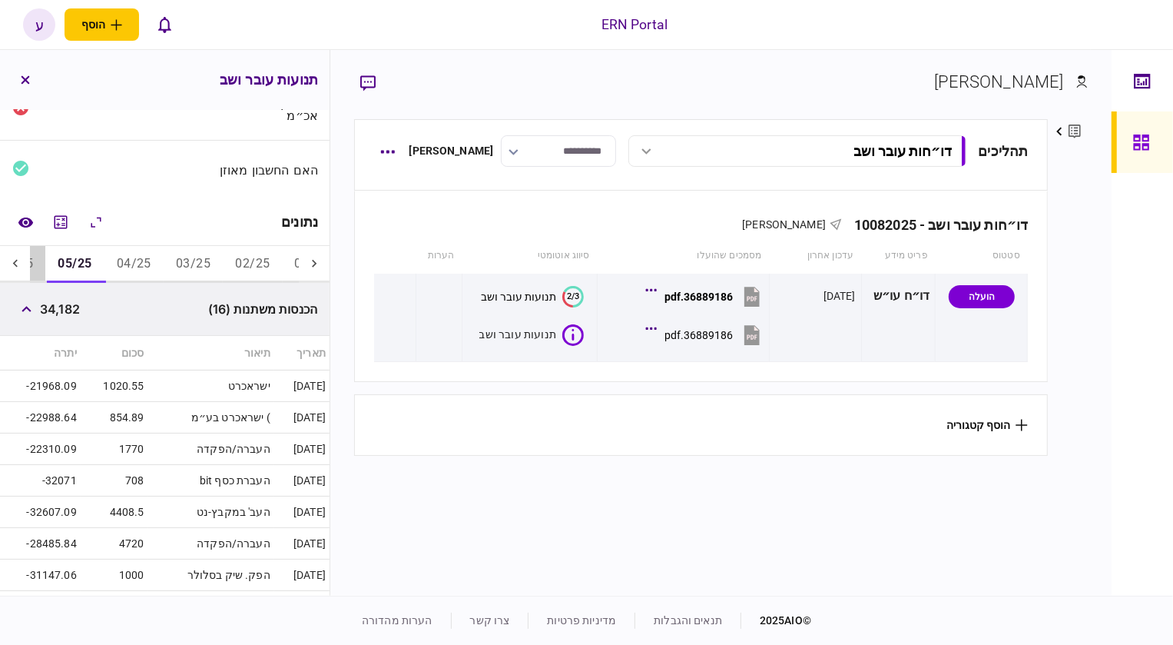
click at [37, 262] on button "06/25" at bounding box center [15, 264] width 59 height 37
click at [24, 304] on button "button" at bounding box center [26, 309] width 28 height 28
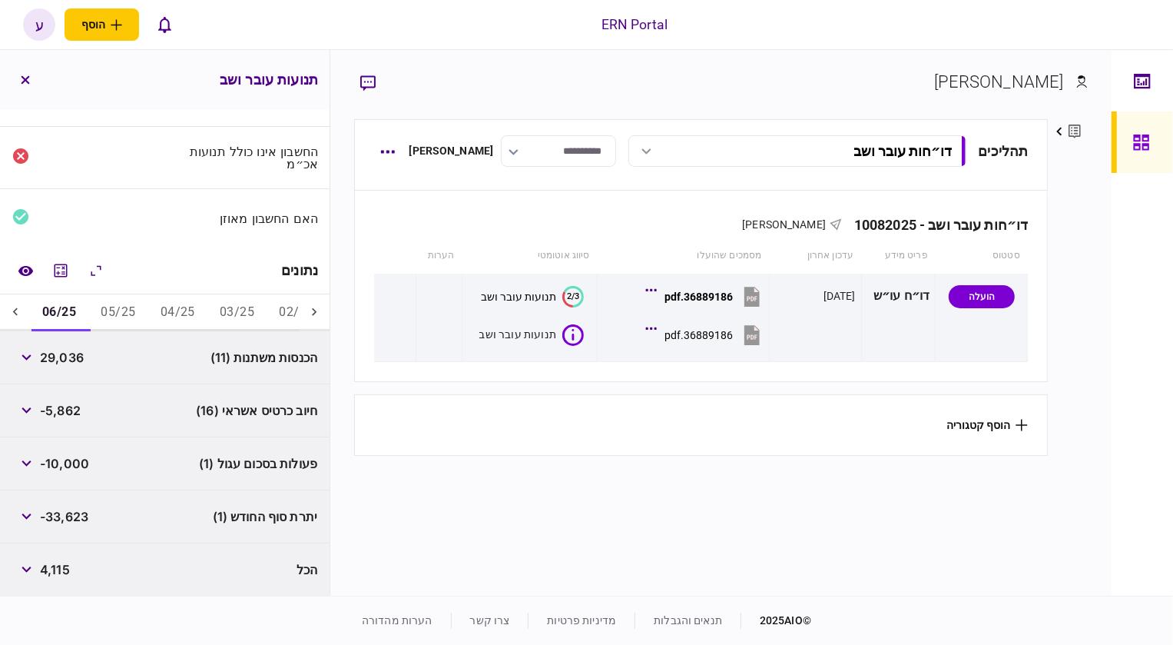
scroll to position [92, 0]
click at [18, 312] on icon at bounding box center [15, 311] width 15 height 15
click at [108, 310] on button "07/25" at bounding box center [117, 312] width 59 height 37
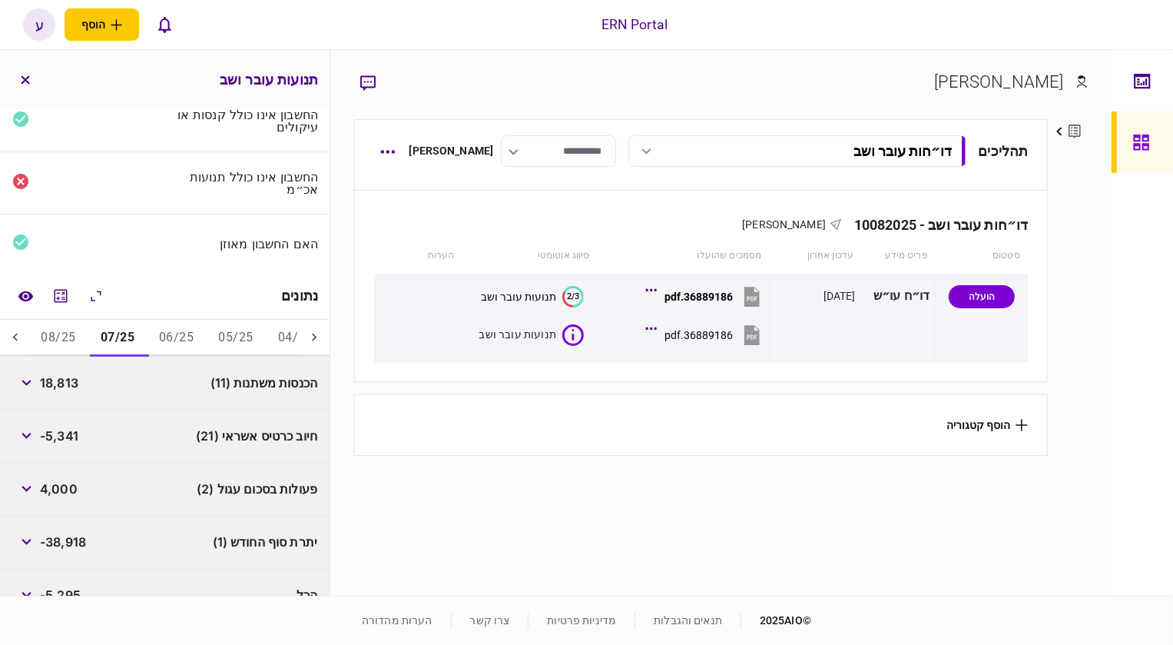
scroll to position [69, 0]
click at [54, 333] on button "08/25" at bounding box center [57, 335] width 59 height 37
